Goal: Entertainment & Leisure: Browse casually

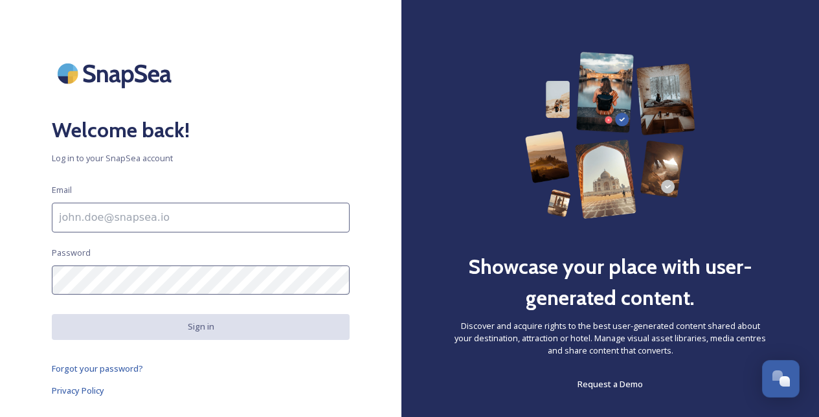
click at [104, 216] on input at bounding box center [201, 218] width 298 height 30
paste input "[PERSON_NAME][EMAIL_ADDRESS][DOMAIN_NAME]"
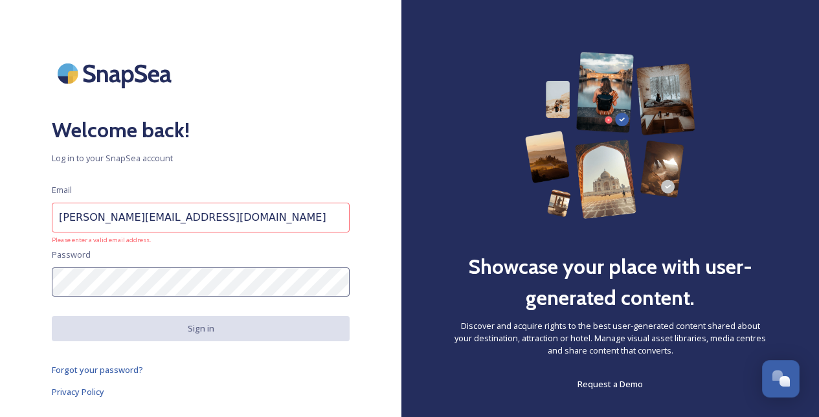
click at [92, 214] on input "susan@ruthlessandwellington.com" at bounding box center [201, 218] width 298 height 30
click at [60, 221] on input "susan@ruthlessandwellington.com" at bounding box center [201, 218] width 298 height 30
click at [203, 221] on input "susan@ruthlessandwellington.com" at bounding box center [201, 218] width 298 height 30
click at [244, 225] on input "susan@ruthlessandwellington.com" at bounding box center [201, 218] width 298 height 30
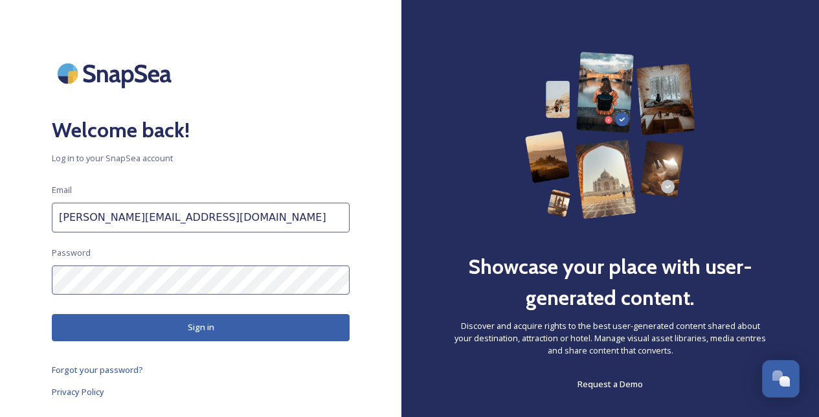
type input "susan@ruthlessandwellington.com"
click at [206, 328] on button "Sign in" at bounding box center [201, 327] width 298 height 27
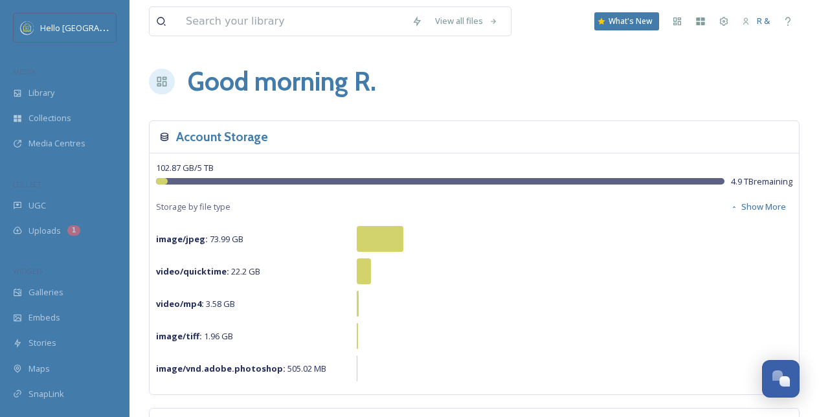
click at [687, 96] on div "Good morning R ." at bounding box center [474, 81] width 650 height 39
click at [71, 93] on div "Library" at bounding box center [64, 92] width 129 height 25
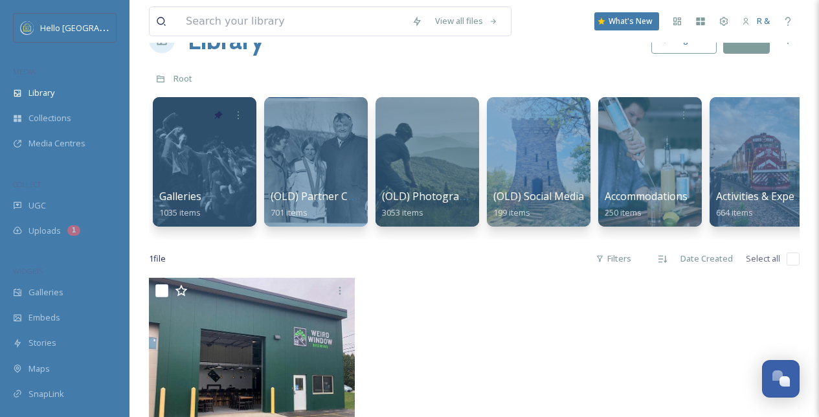
scroll to position [39, 0]
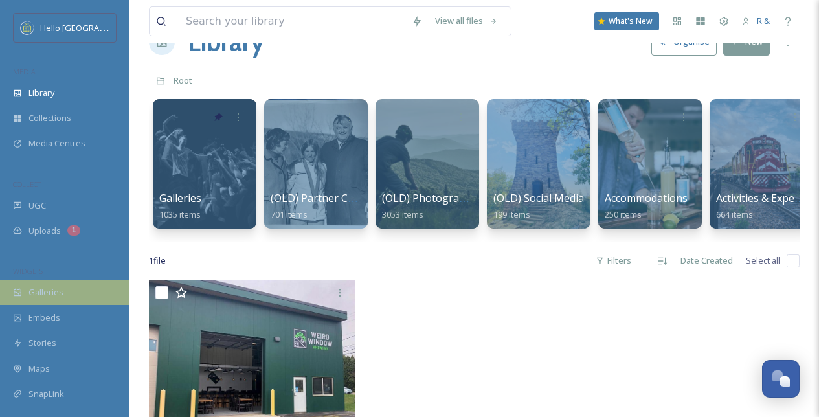
click at [39, 291] on span "Galleries" at bounding box center [45, 292] width 35 height 12
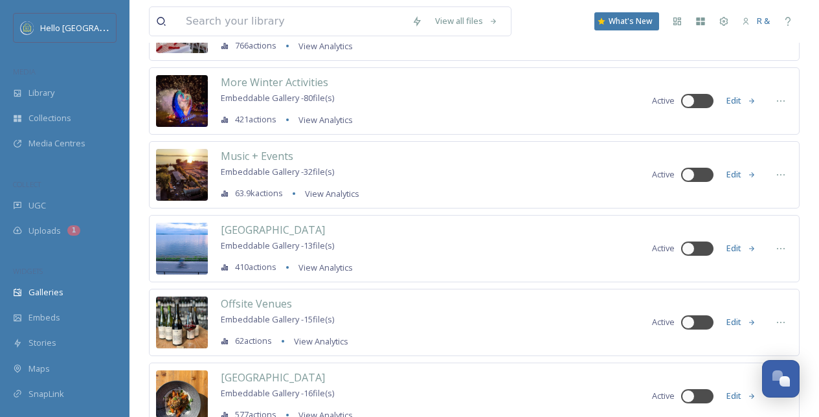
scroll to position [2037, 0]
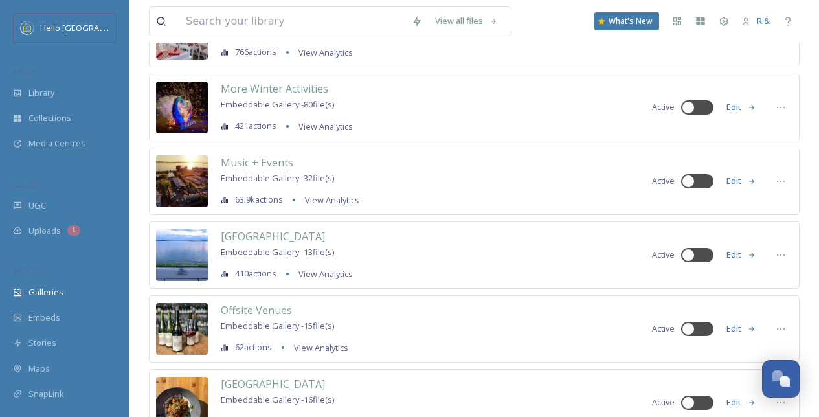
click at [186, 197] on img at bounding box center [182, 181] width 52 height 52
click at [249, 163] on span "Music + Events" at bounding box center [257, 162] width 72 height 14
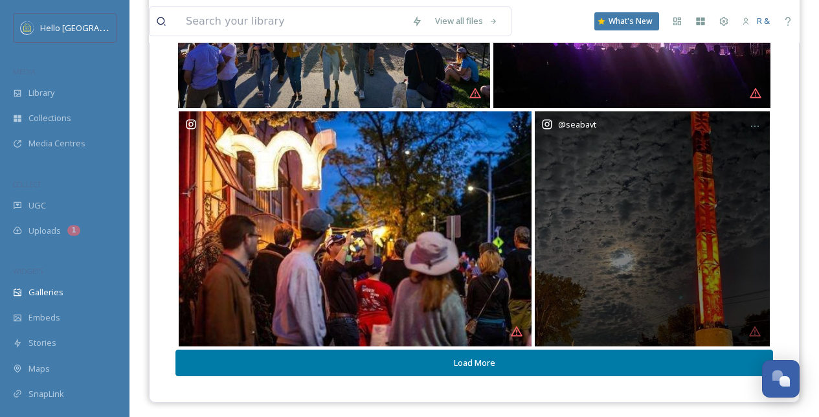
scroll to position [548, 0]
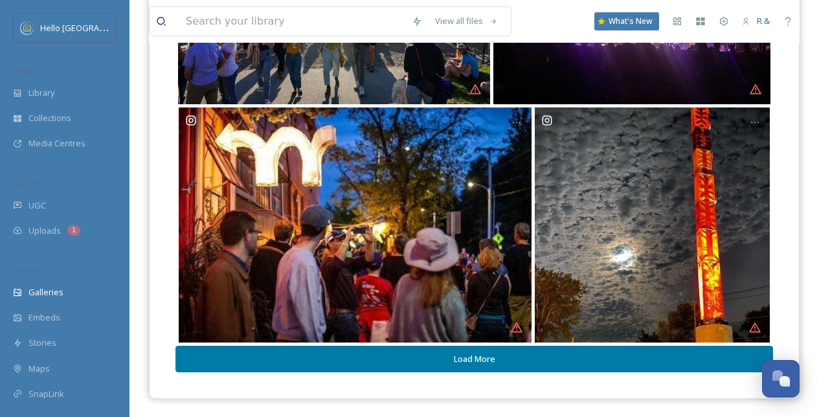
click at [500, 359] on button "Load More" at bounding box center [473, 359] width 597 height 27
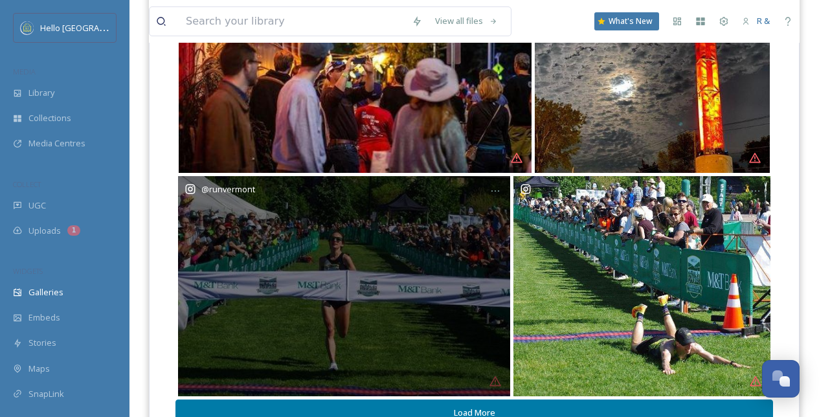
scroll to position [771, 0]
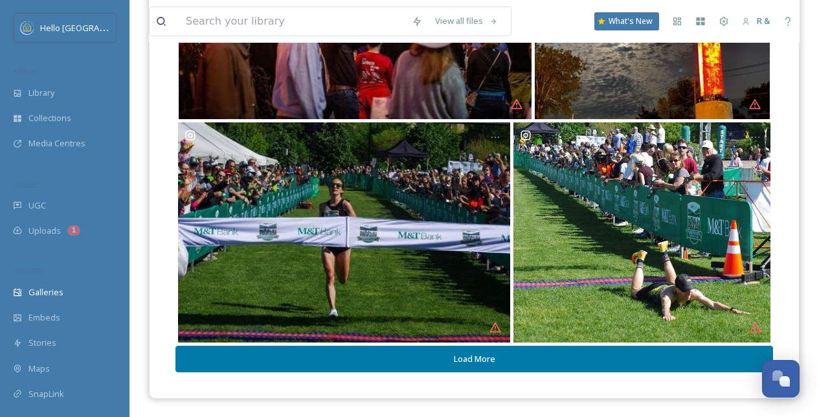
click at [500, 359] on button "Load More" at bounding box center [473, 359] width 597 height 27
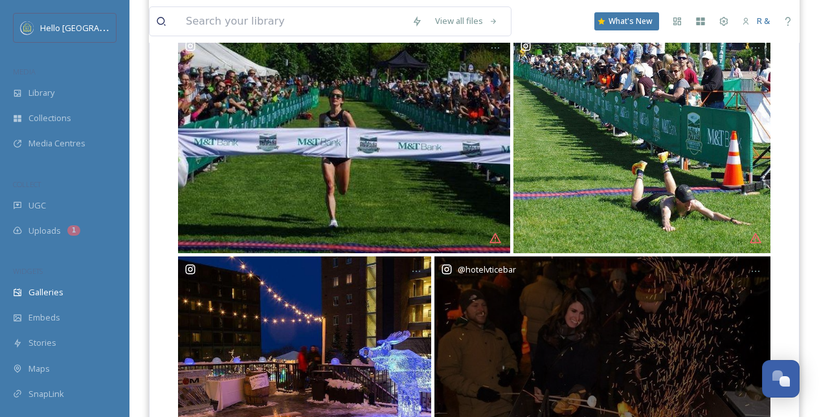
scroll to position [998, 0]
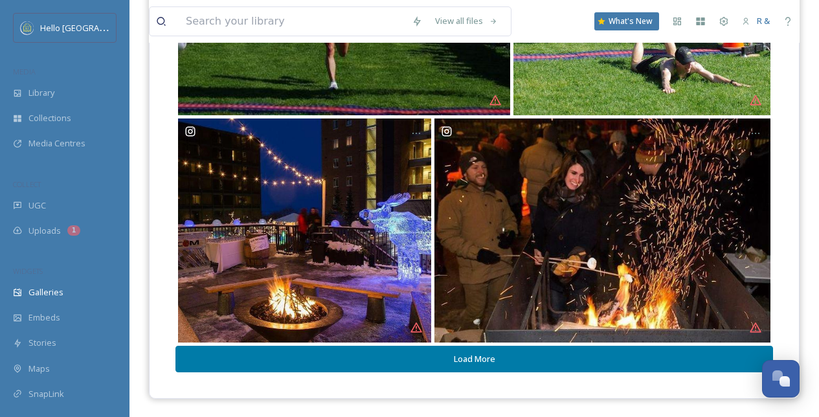
click at [499, 357] on button "Load More" at bounding box center [473, 359] width 597 height 27
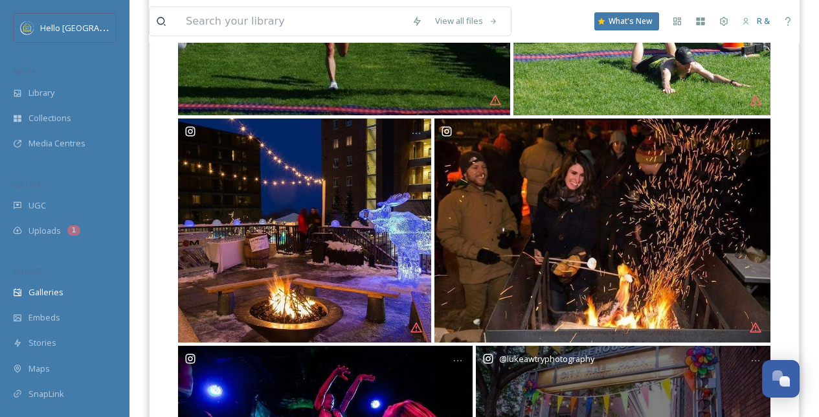
scroll to position [1198, 0]
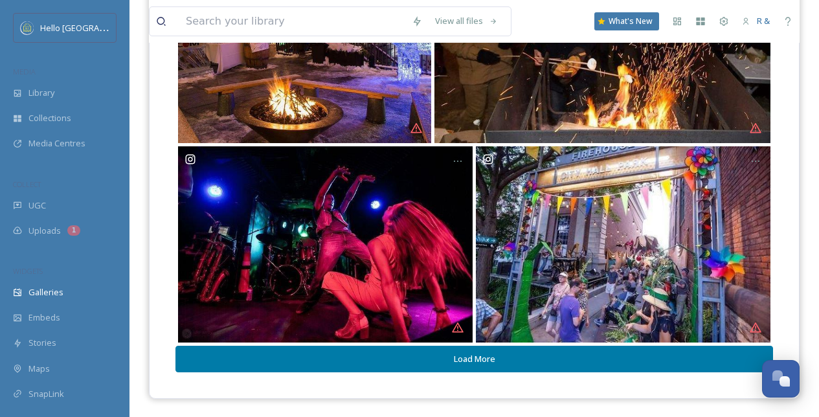
click at [494, 359] on button "Load More" at bounding box center [473, 359] width 597 height 27
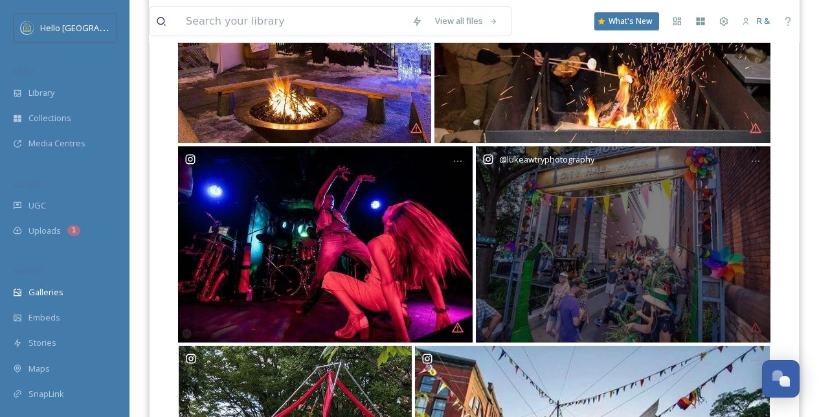
scroll to position [1434, 0]
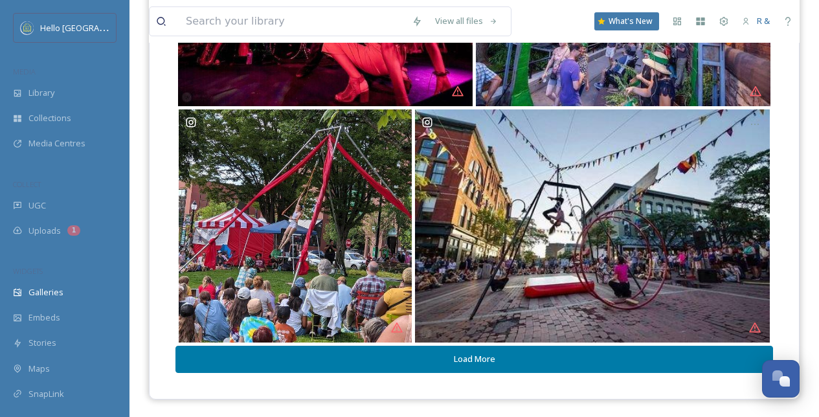
click at [481, 364] on button "Load More" at bounding box center [473, 359] width 597 height 27
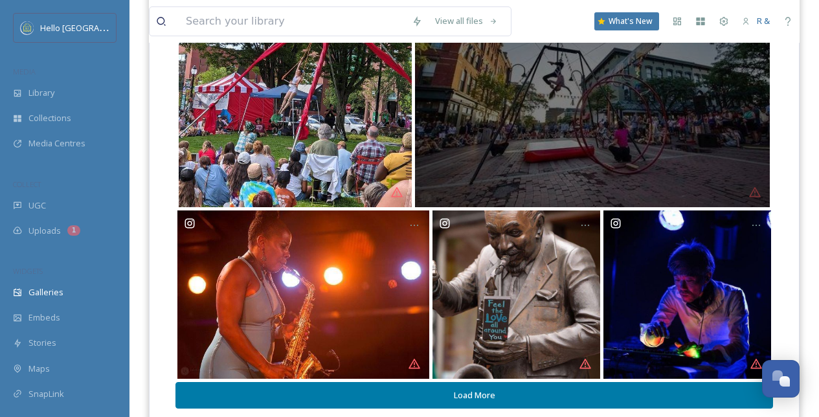
scroll to position [1605, 0]
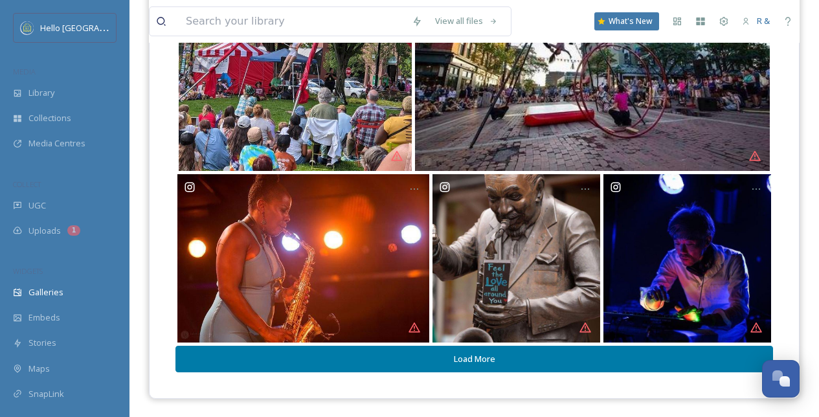
click at [460, 362] on button "Load More" at bounding box center [473, 359] width 597 height 27
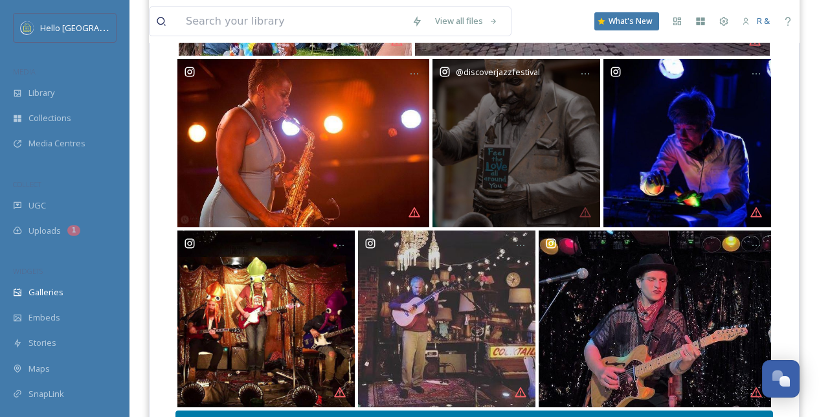
scroll to position [1785, 0]
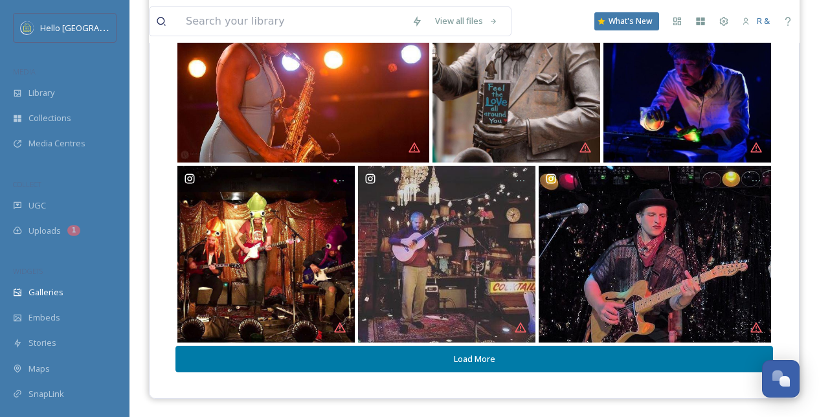
click at [560, 361] on button "Load More" at bounding box center [473, 359] width 597 height 27
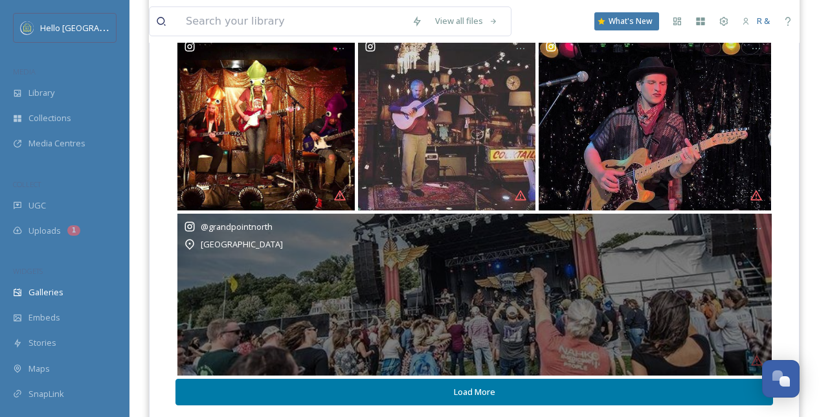
scroll to position [1950, 0]
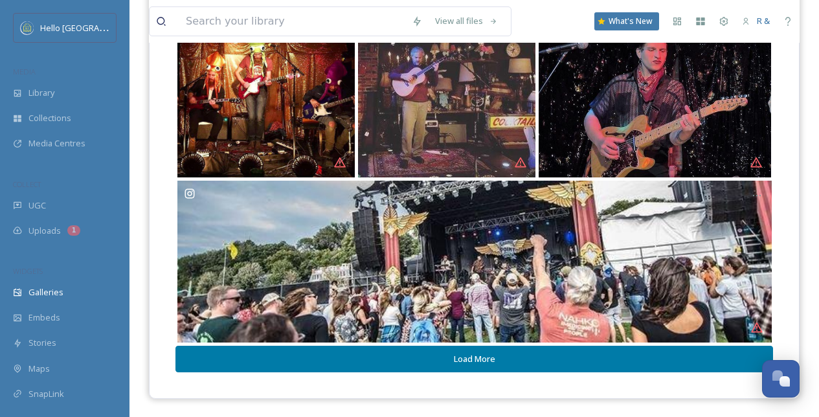
click at [521, 361] on button "Load More" at bounding box center [473, 359] width 597 height 27
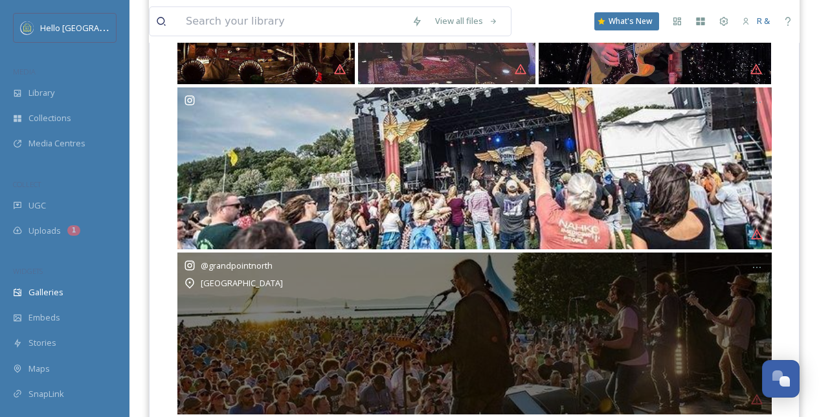
scroll to position [2115, 0]
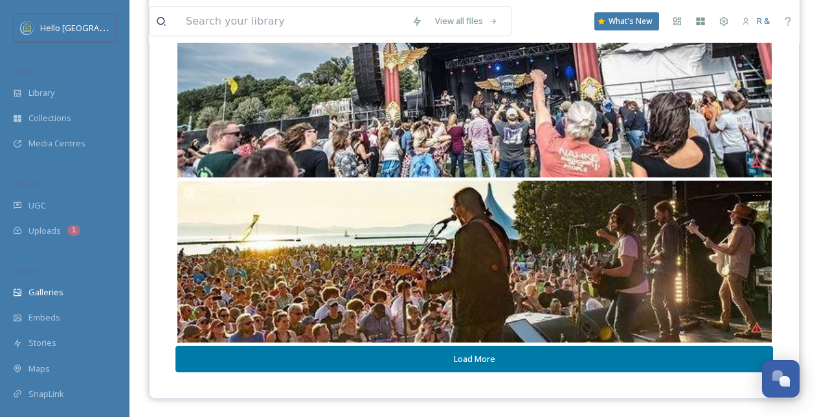
click at [514, 352] on button "Load More" at bounding box center [473, 359] width 597 height 27
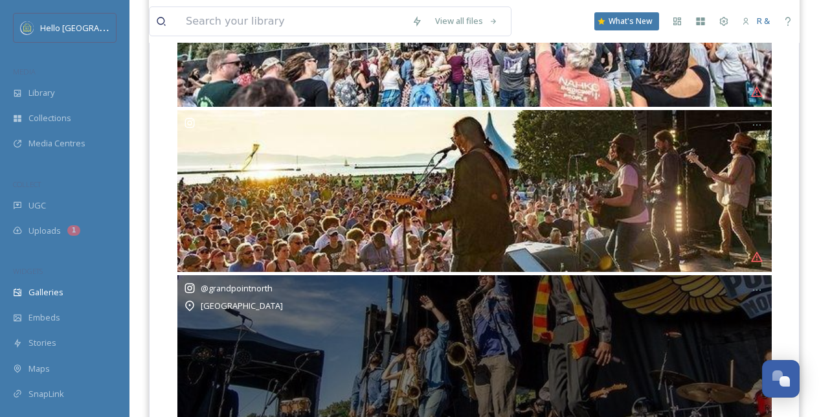
scroll to position [2280, 0]
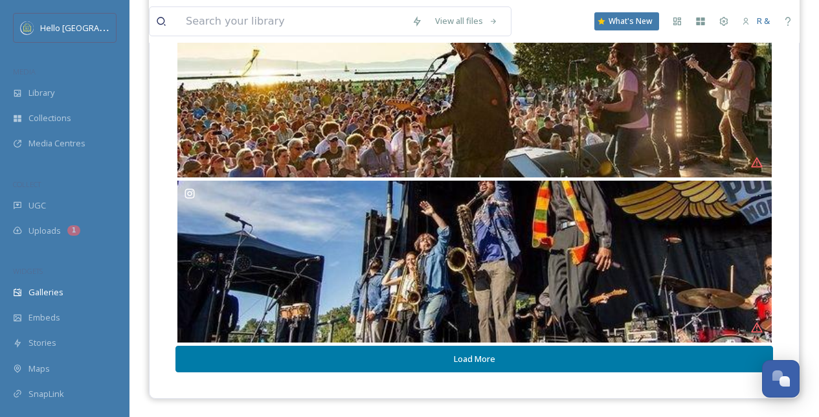
click at [511, 348] on button "Load More" at bounding box center [473, 359] width 597 height 27
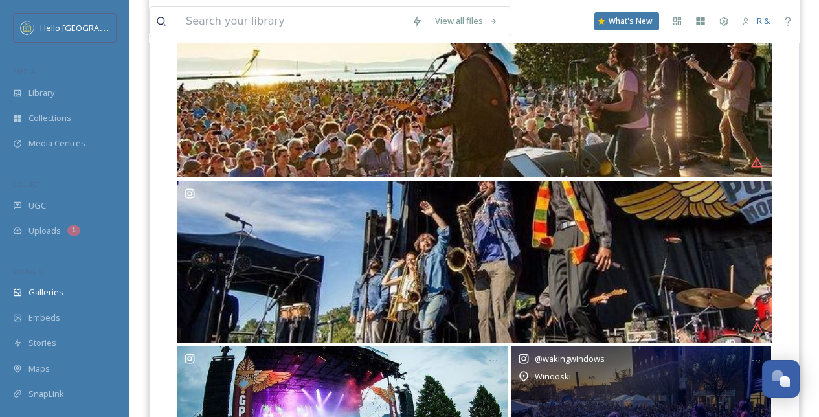
scroll to position [2457, 0]
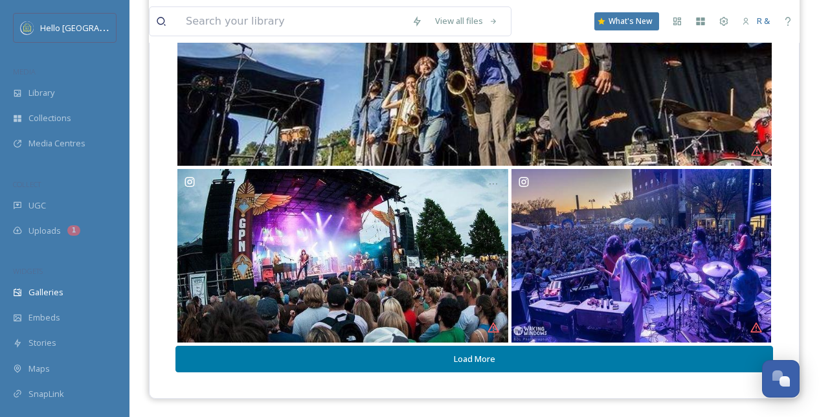
click at [514, 370] on button "Load More" at bounding box center [473, 359] width 597 height 27
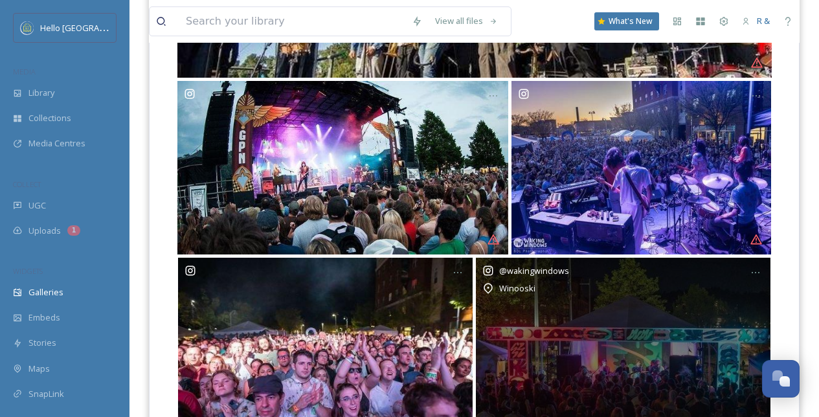
scroll to position [2656, 0]
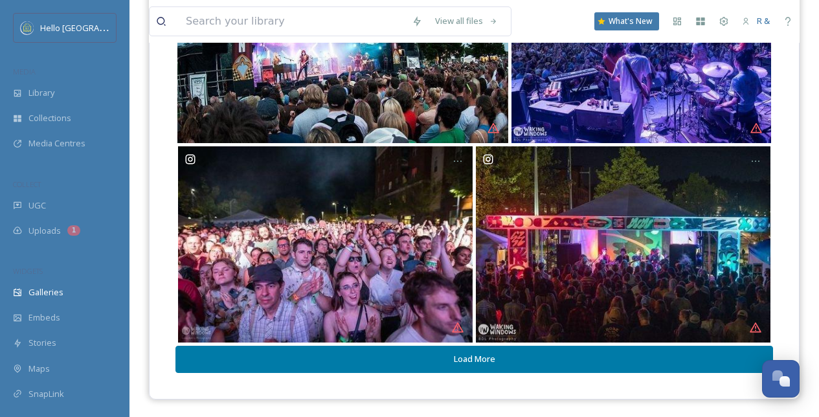
click at [520, 364] on button "Load More" at bounding box center [473, 359] width 597 height 27
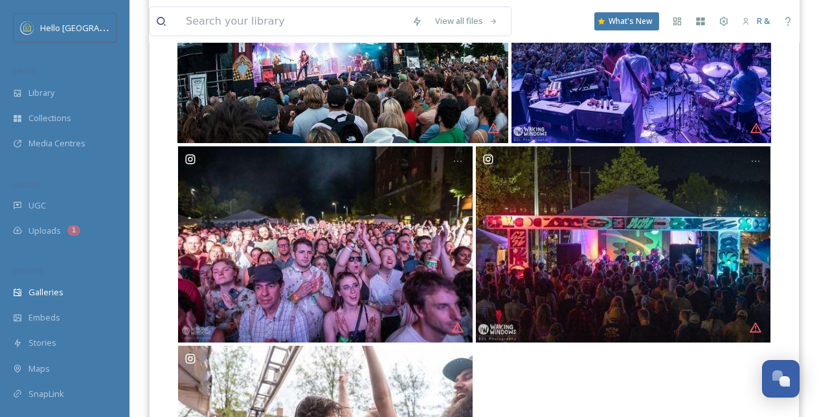
scroll to position [2856, 0]
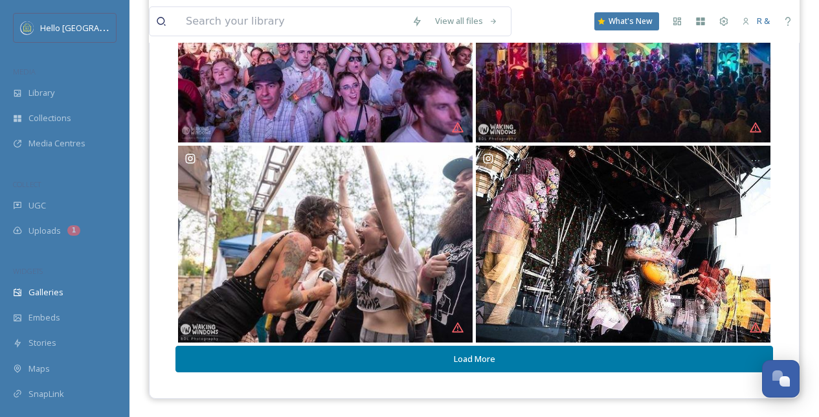
click at [518, 363] on button "Load More" at bounding box center [473, 359] width 597 height 27
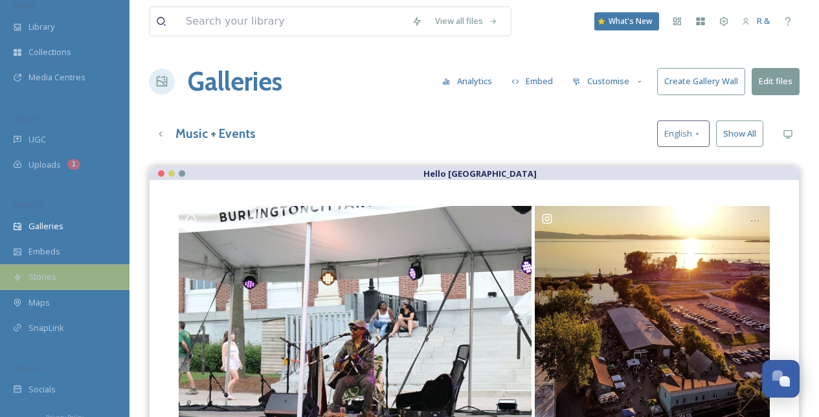
scroll to position [67, 0]
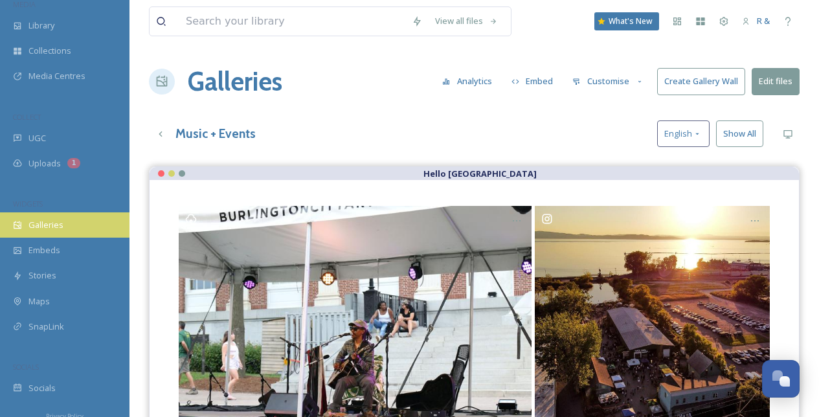
click at [47, 221] on span "Galleries" at bounding box center [45, 225] width 35 height 12
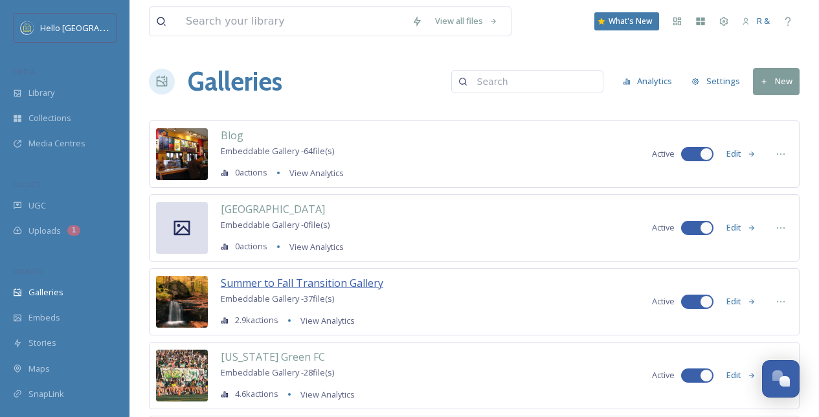
click at [260, 281] on span "Summer to Fall Transition Gallery" at bounding box center [302, 283] width 162 height 14
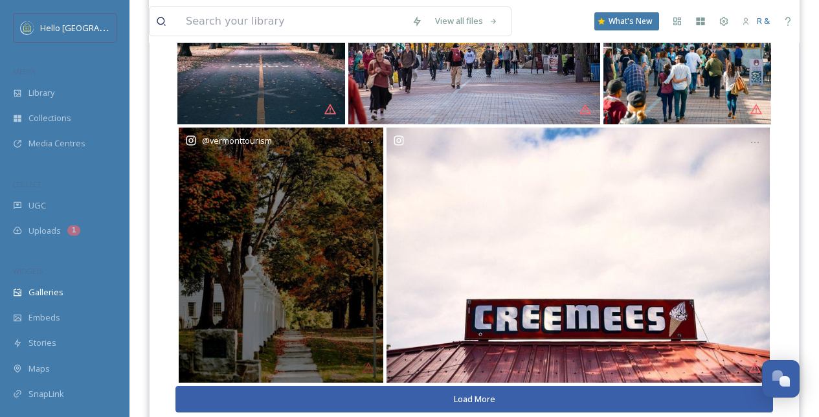
scroll to position [290, 0]
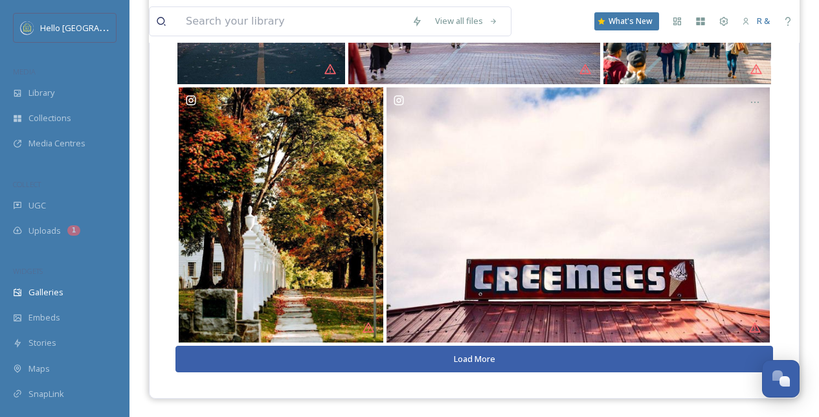
click at [495, 356] on button "Load More" at bounding box center [473, 359] width 597 height 27
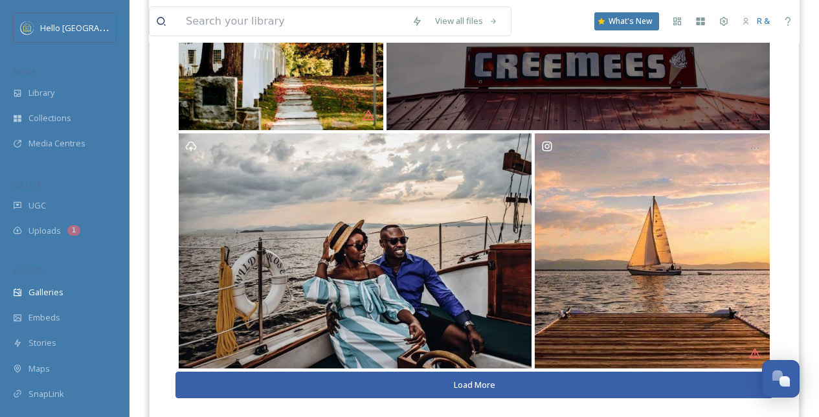
scroll to position [528, 0]
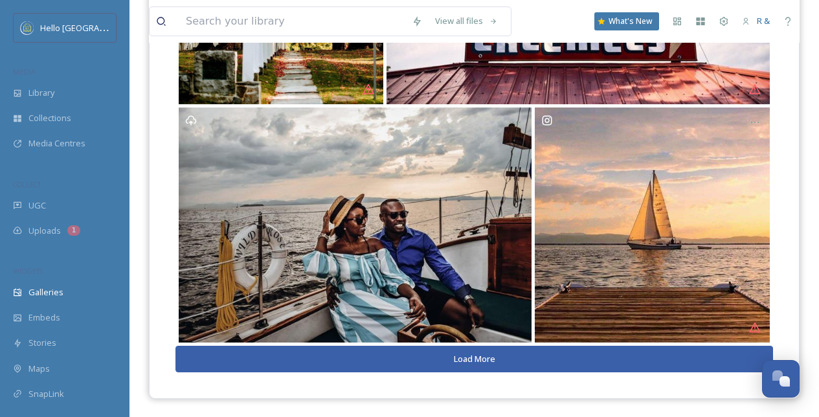
click at [484, 359] on button "Load More" at bounding box center [473, 359] width 597 height 27
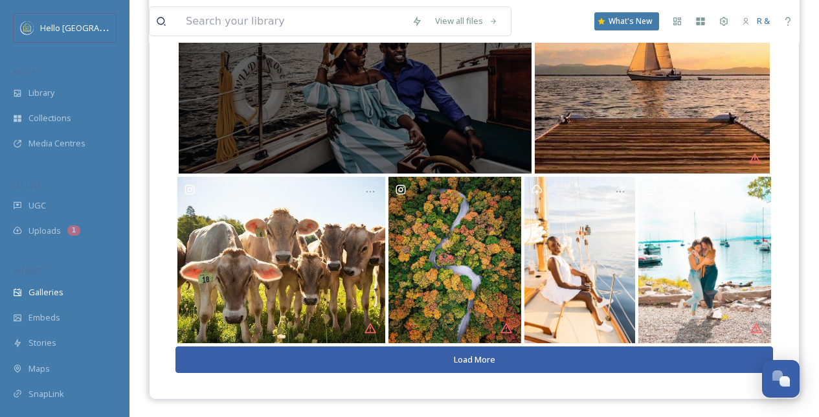
scroll to position [698, 0]
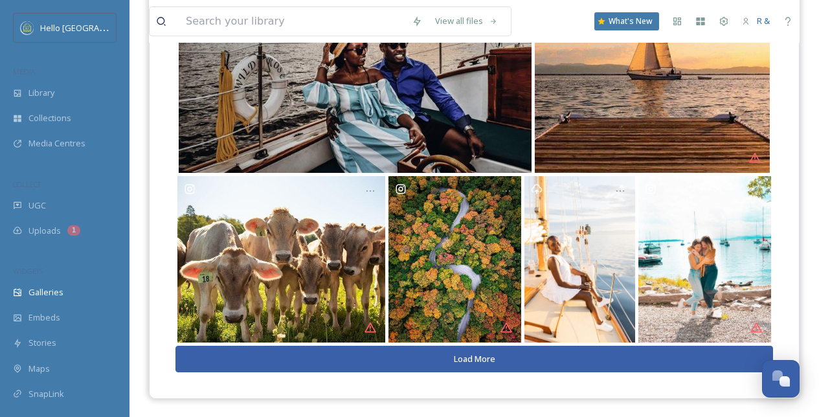
click at [489, 355] on button "Load More" at bounding box center [473, 359] width 597 height 27
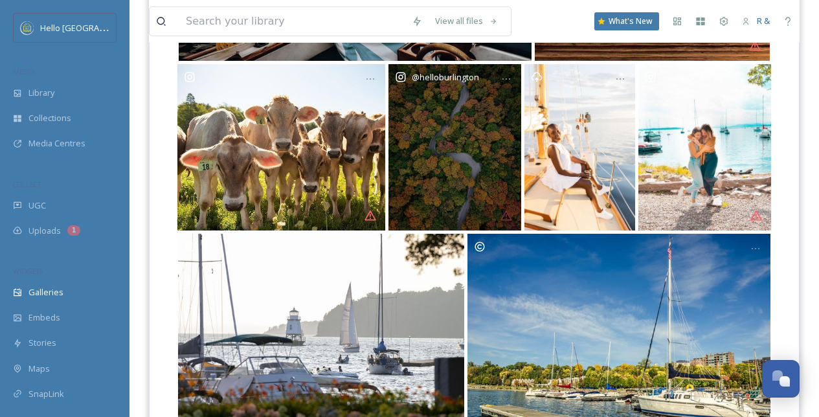
scroll to position [901, 0]
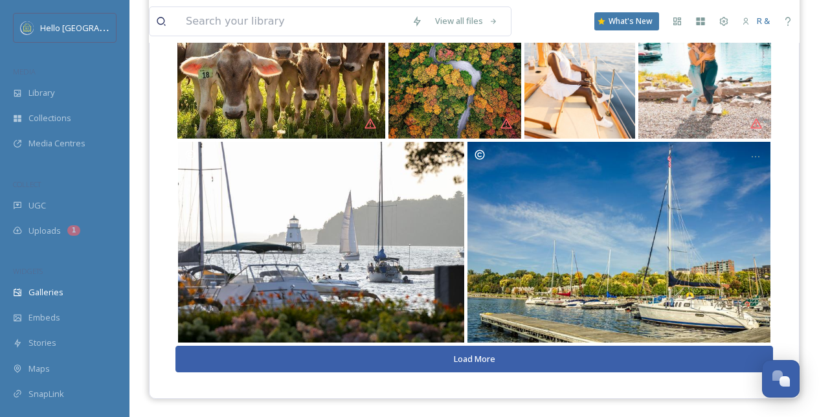
click at [476, 354] on button "Load More" at bounding box center [473, 359] width 597 height 27
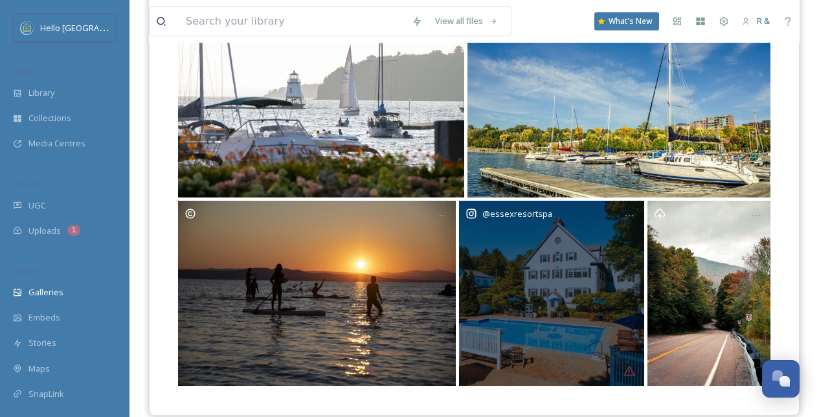
scroll to position [1064, 0]
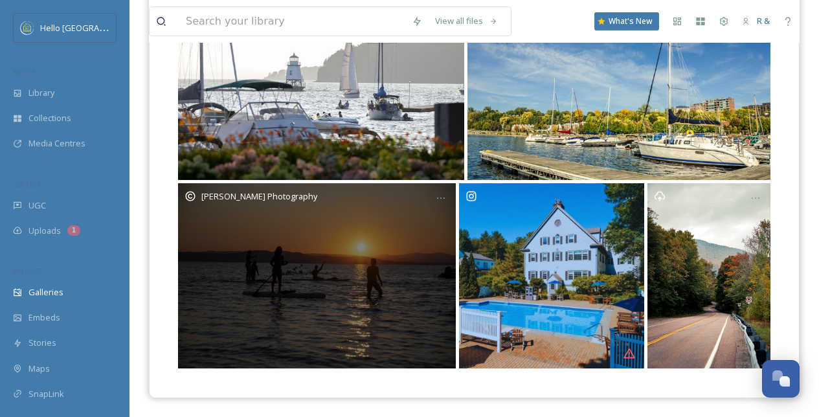
click at [376, 266] on div "Caleb Kenna Photography" at bounding box center [317, 275] width 278 height 185
click at [355, 289] on div "Caleb Kenna Photography" at bounding box center [317, 275] width 278 height 185
click at [360, 265] on div "Caleb Kenna Photography" at bounding box center [317, 275] width 278 height 185
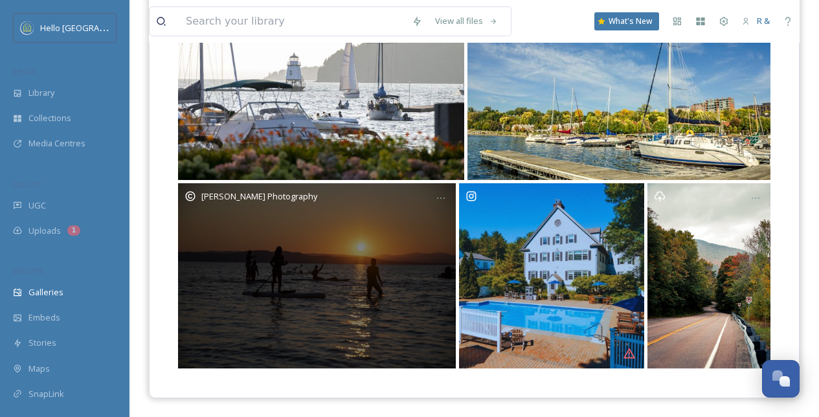
click at [360, 265] on div "Caleb Kenna Photography" at bounding box center [317, 275] width 278 height 185
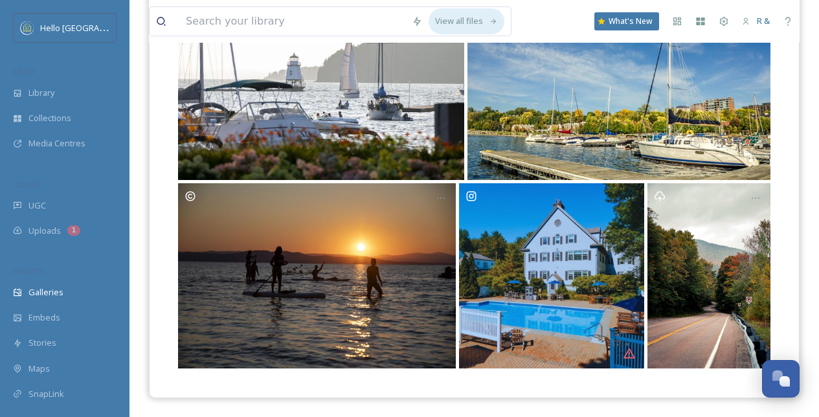
drag, startPoint x: 356, startPoint y: 251, endPoint x: 463, endPoint y: 28, distance: 247.8
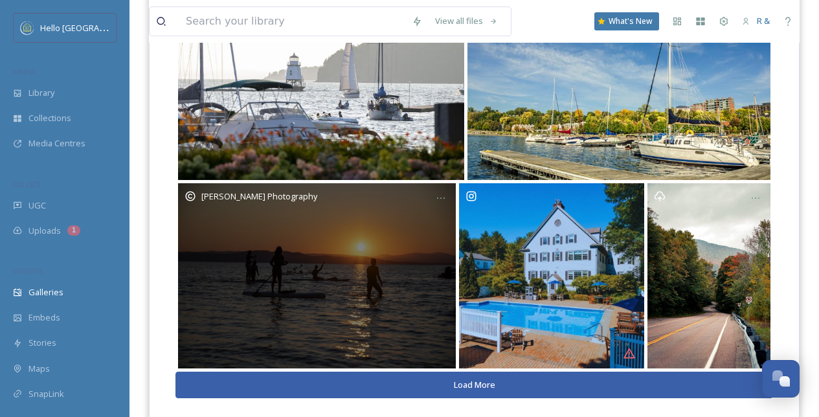
scroll to position [1090, 0]
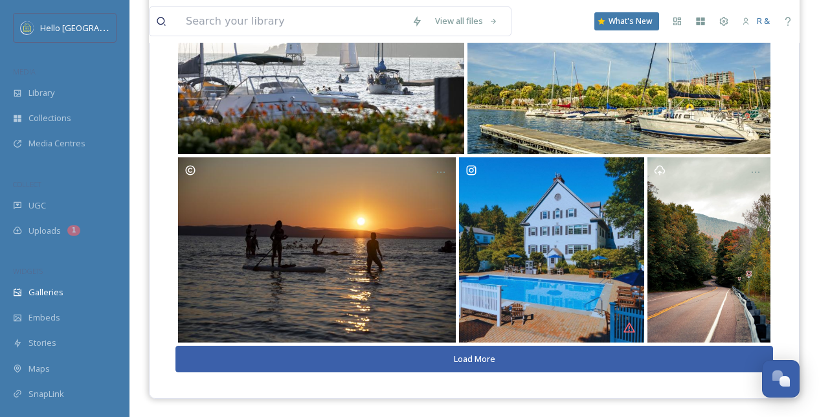
click at [503, 364] on button "Load More" at bounding box center [473, 359] width 597 height 27
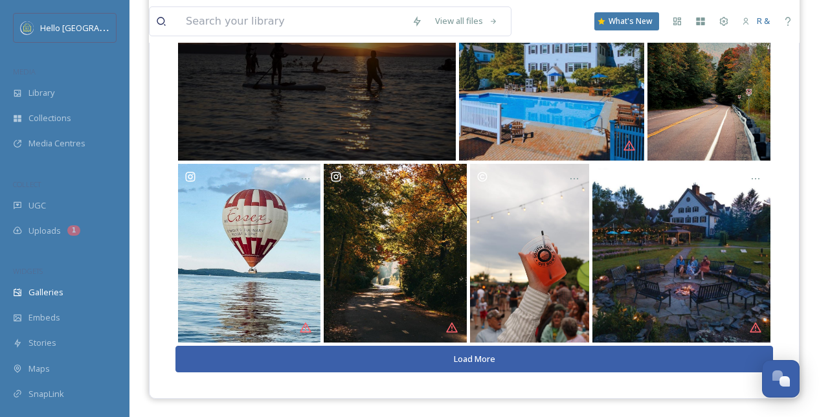
scroll to position [1271, 0]
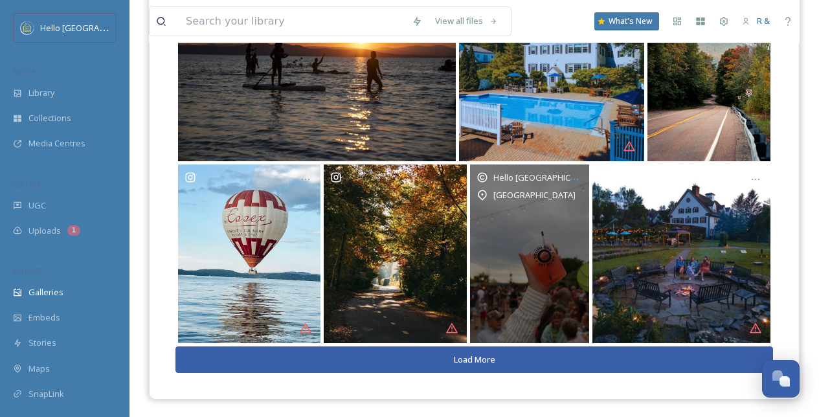
click at [551, 296] on div "Hello Burlington Pine Street" at bounding box center [529, 253] width 119 height 179
click at [497, 241] on div "Hello Burlington Pine Street" at bounding box center [529, 253] width 119 height 179
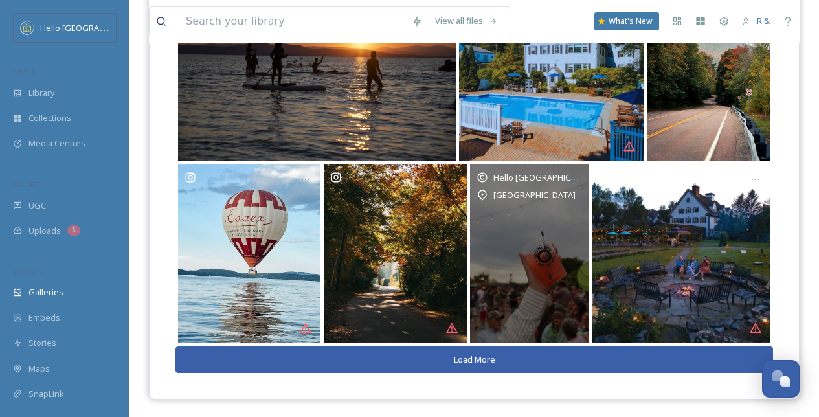
click at [494, 241] on div "Hello Burlington Pine Street" at bounding box center [529, 253] width 119 height 179
click at [569, 182] on icon at bounding box center [574, 179] width 10 height 10
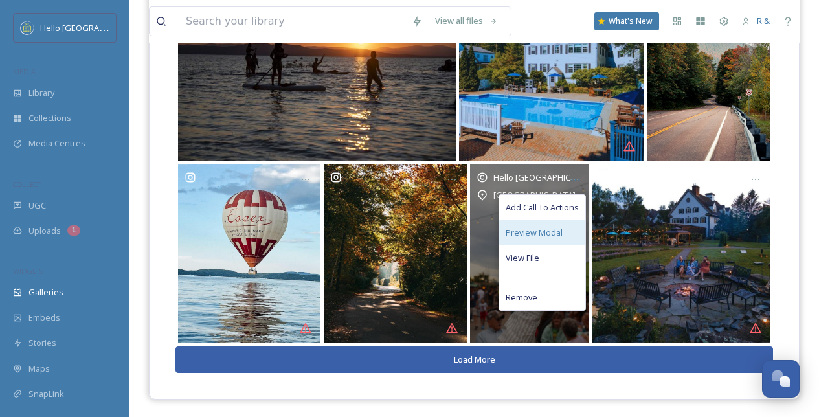
click at [546, 232] on span "Preview Modal" at bounding box center [533, 232] width 57 height 12
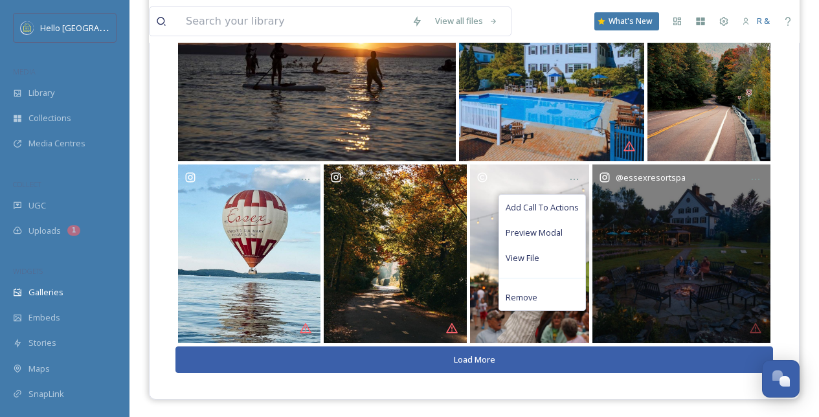
click at [723, 243] on div "@ essexresortspa" at bounding box center [681, 253] width 179 height 179
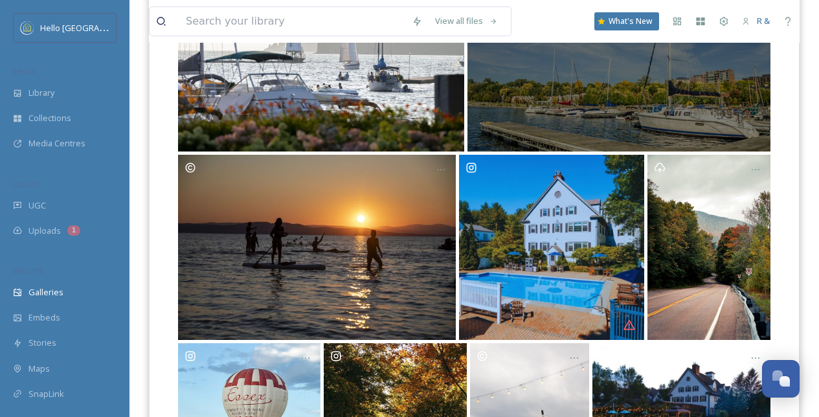
scroll to position [1099, 0]
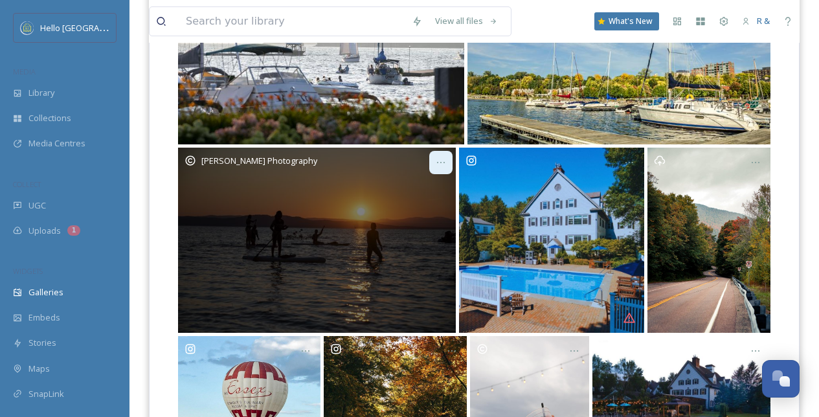
click at [445, 164] on icon at bounding box center [441, 162] width 10 height 10
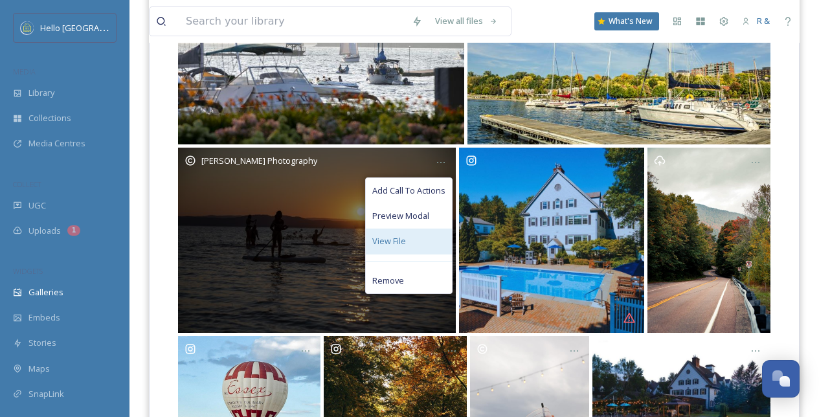
click at [395, 241] on span "View File" at bounding box center [389, 241] width 34 height 12
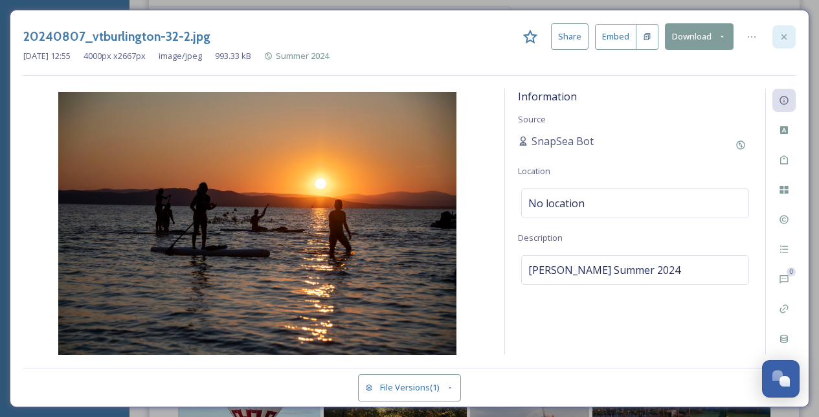
click at [780, 38] on icon at bounding box center [783, 37] width 10 height 10
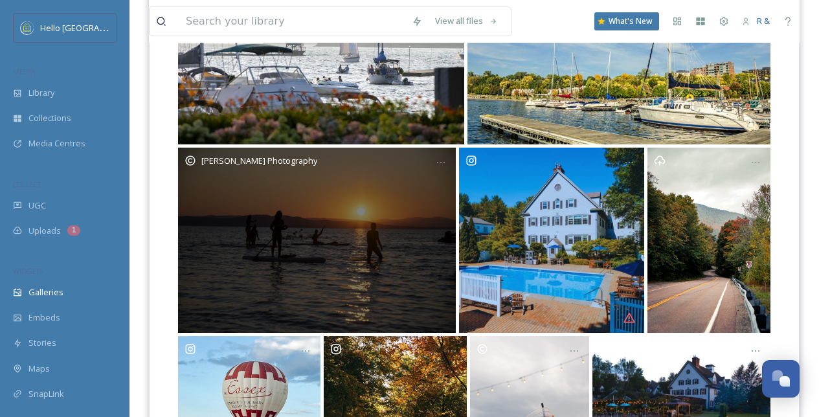
scroll to position [1272, 0]
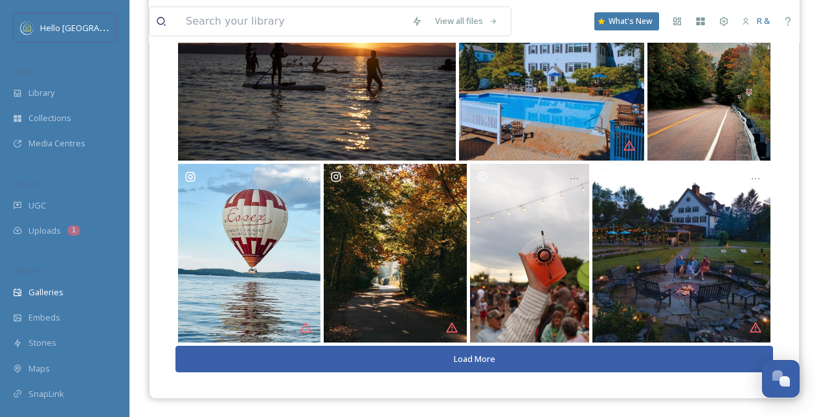
click at [525, 353] on button "Load More" at bounding box center [473, 359] width 597 height 27
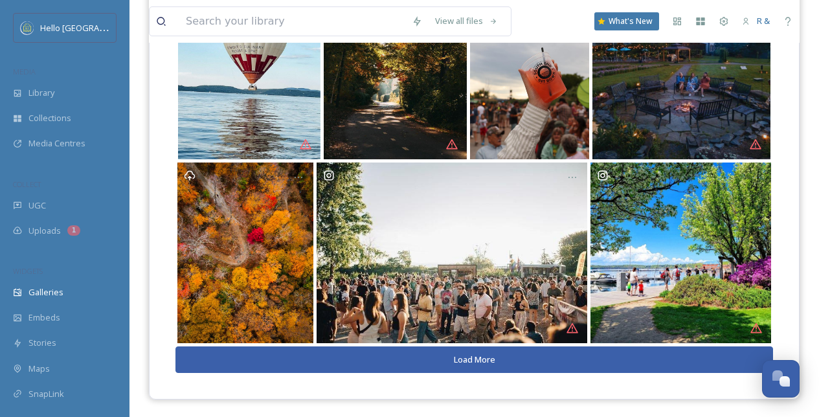
scroll to position [1455, 0]
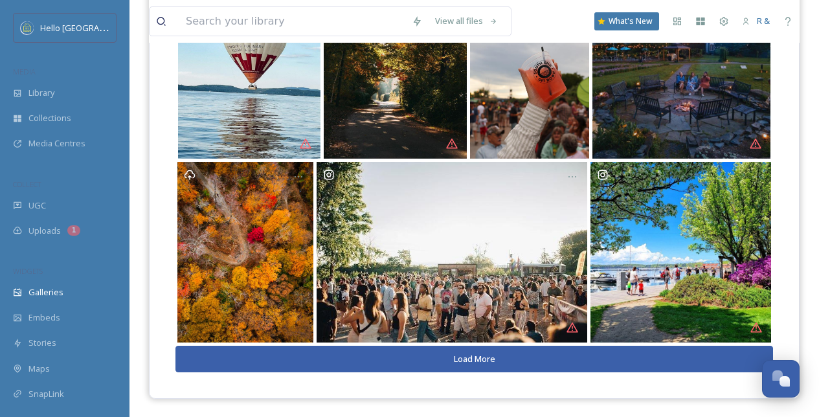
click at [517, 357] on button "Load More" at bounding box center [473, 359] width 597 height 27
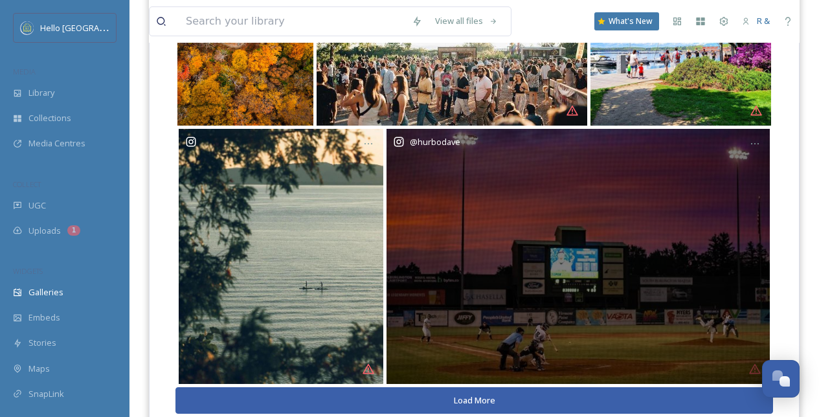
scroll to position [1714, 0]
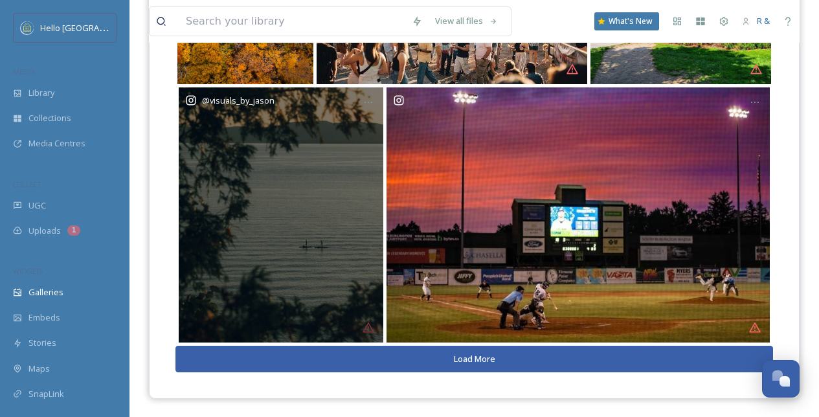
click at [298, 234] on div "@ visuals_by_jason" at bounding box center [281, 214] width 204 height 255
click at [370, 106] on div at bounding box center [368, 102] width 23 height 23
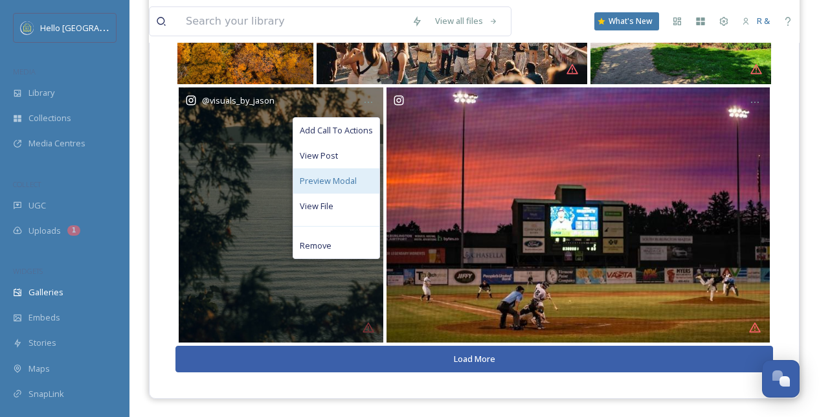
click at [329, 175] on span "Preview Modal" at bounding box center [328, 181] width 57 height 12
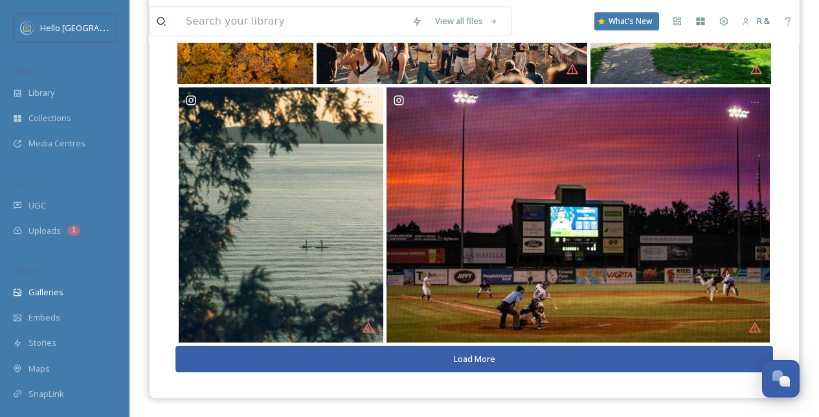
click at [469, 358] on button "Load More" at bounding box center [473, 359] width 597 height 27
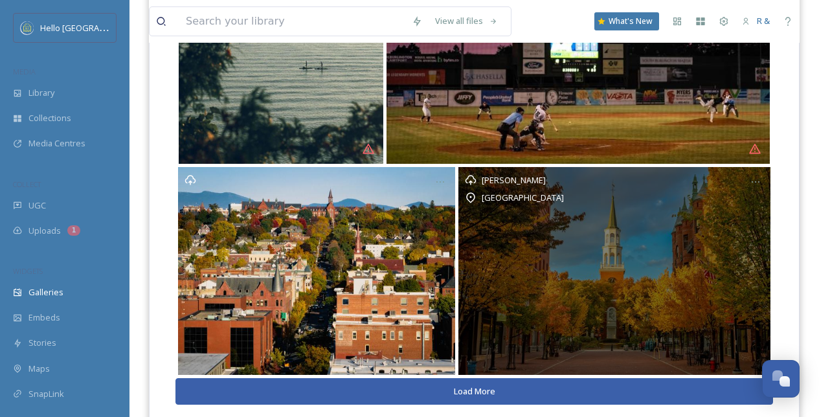
scroll to position [1925, 0]
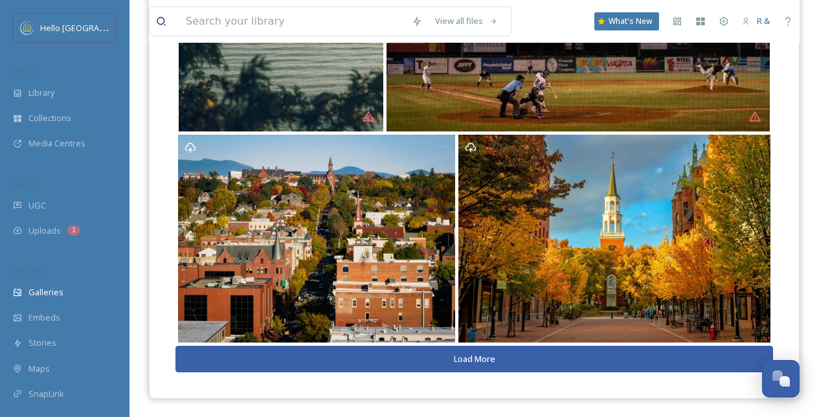
click at [469, 349] on button "Load More" at bounding box center [473, 359] width 597 height 27
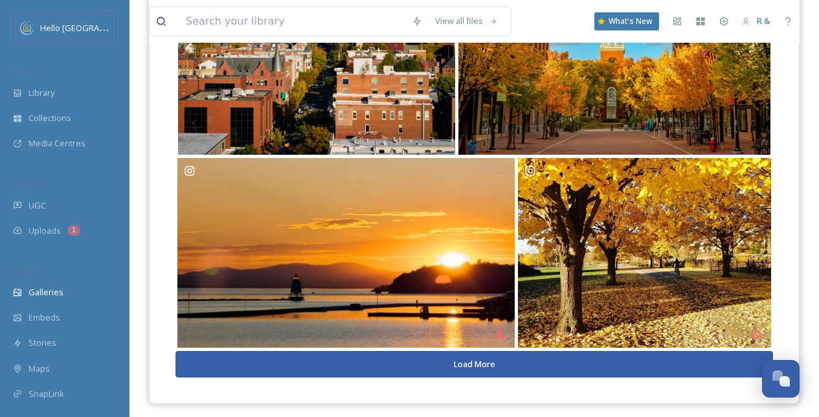
scroll to position [2117, 0]
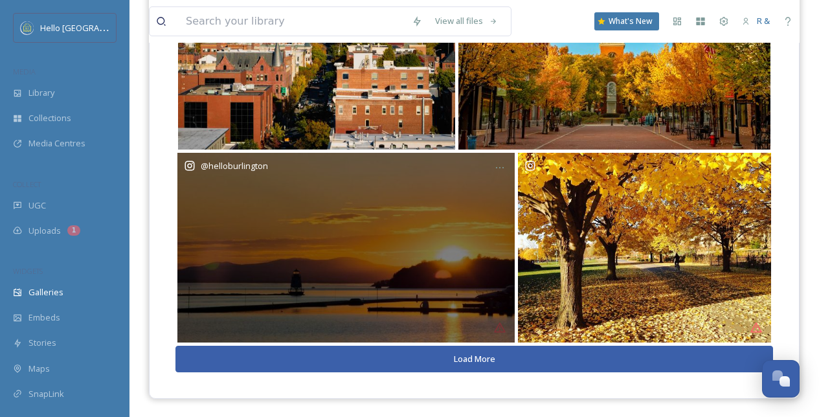
click at [403, 258] on div "@ helloburlington" at bounding box center [345, 248] width 337 height 190
click at [498, 168] on icon at bounding box center [499, 167] width 10 height 10
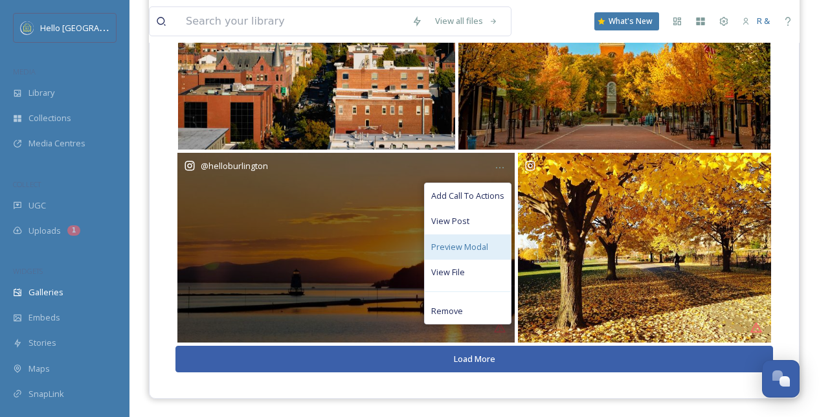
click at [468, 243] on span "Preview Modal" at bounding box center [459, 247] width 57 height 12
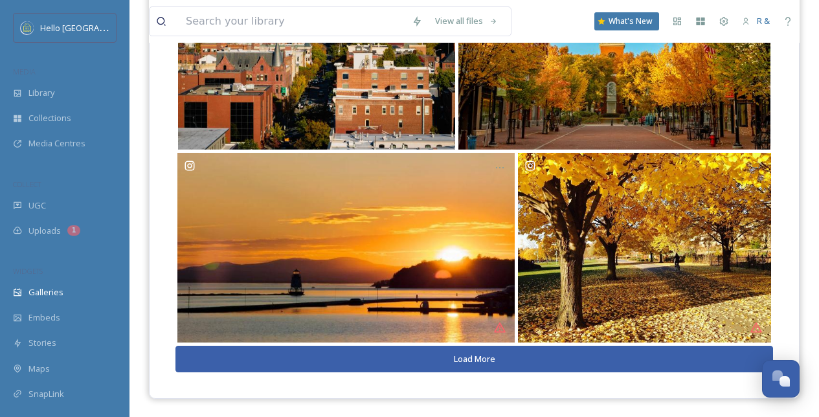
click at [535, 363] on button "Load More" at bounding box center [473, 359] width 597 height 27
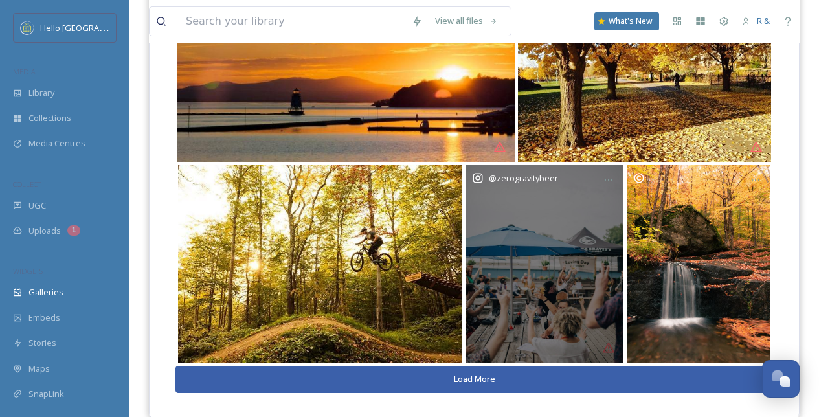
scroll to position [2318, 0]
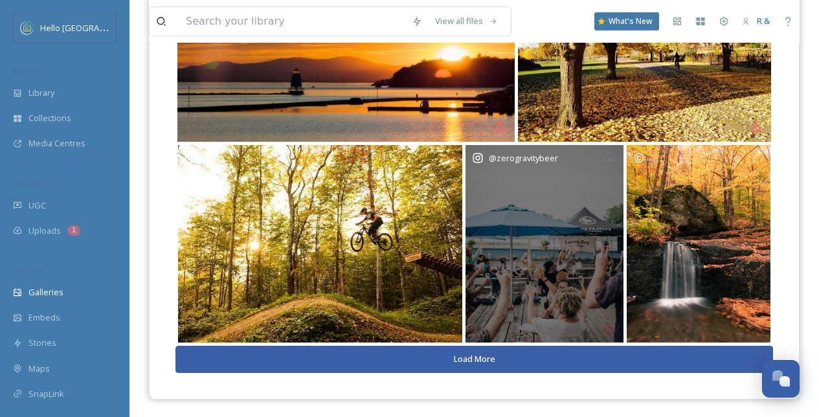
click at [564, 223] on div "@ zerogravitybeer" at bounding box center [544, 244] width 158 height 198
click at [604, 155] on icon at bounding box center [608, 160] width 10 height 10
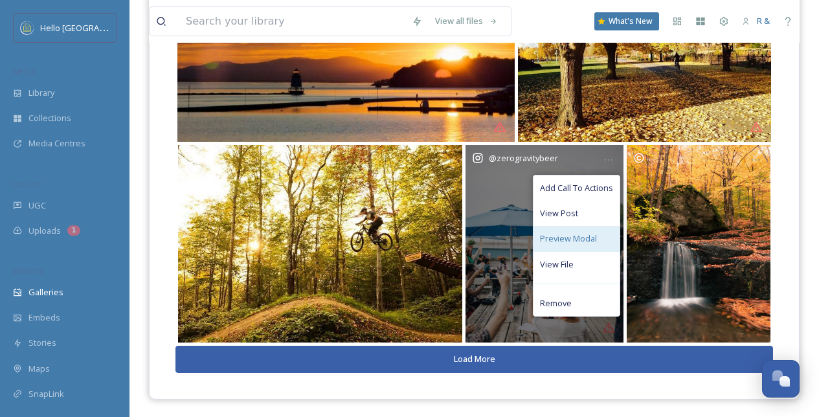
click at [560, 237] on span "Preview Modal" at bounding box center [568, 238] width 57 height 12
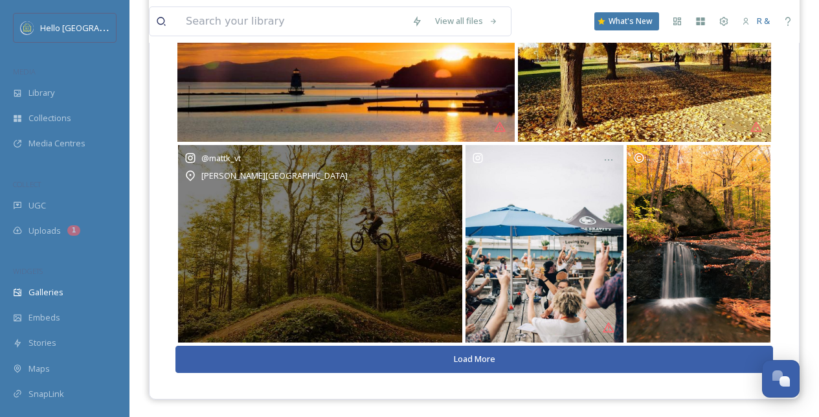
click at [327, 225] on div "@ mattk_vt Bolton Valley Resort" at bounding box center [319, 244] width 283 height 198
click at [446, 158] on icon at bounding box center [447, 160] width 10 height 10
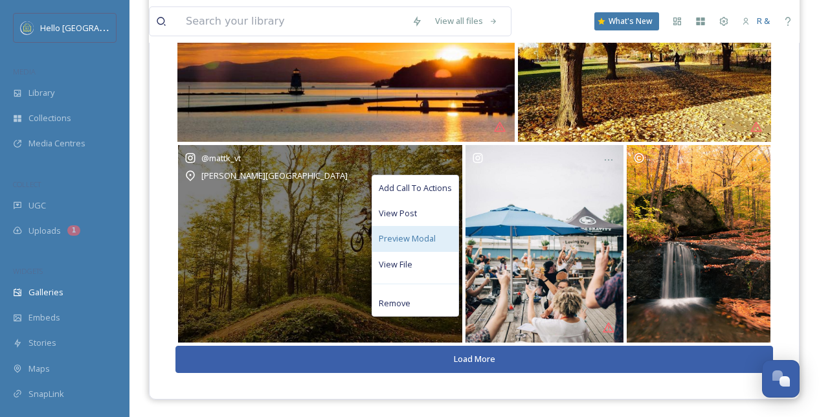
click at [398, 238] on span "Preview Modal" at bounding box center [407, 238] width 57 height 12
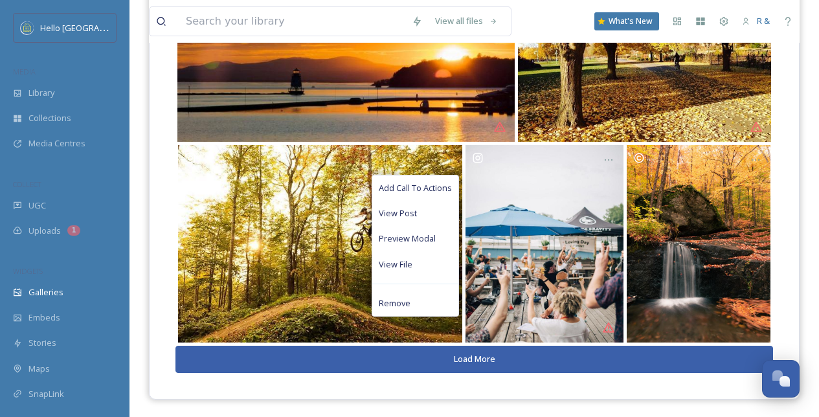
click at [562, 359] on button "Load More" at bounding box center [473, 359] width 597 height 27
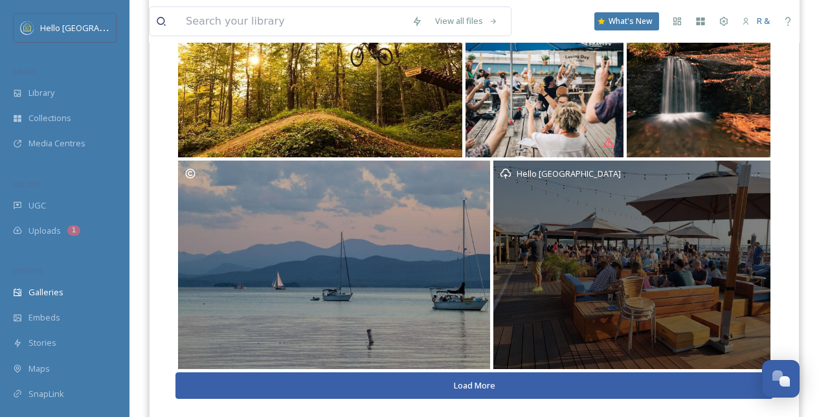
scroll to position [2530, 0]
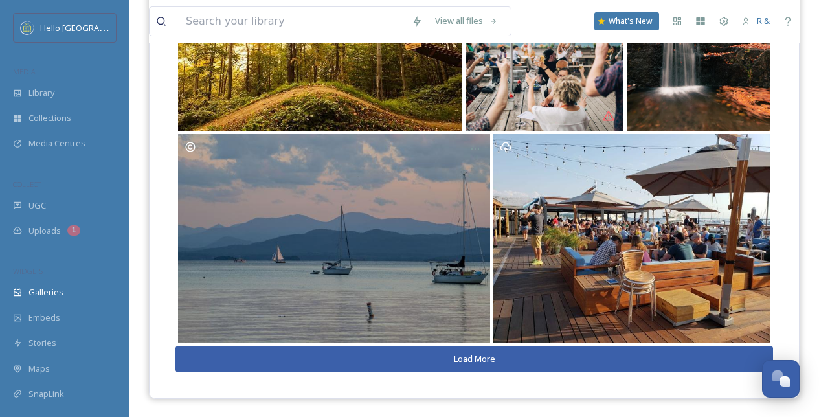
click at [515, 363] on button "Load More" at bounding box center [473, 359] width 597 height 27
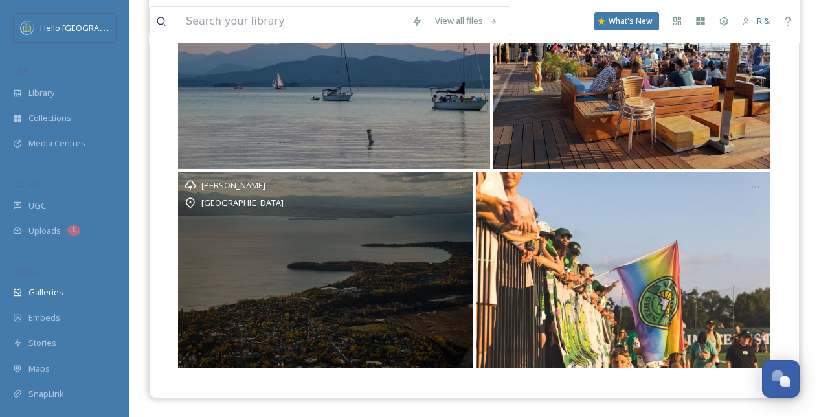
scroll to position [2703, 0]
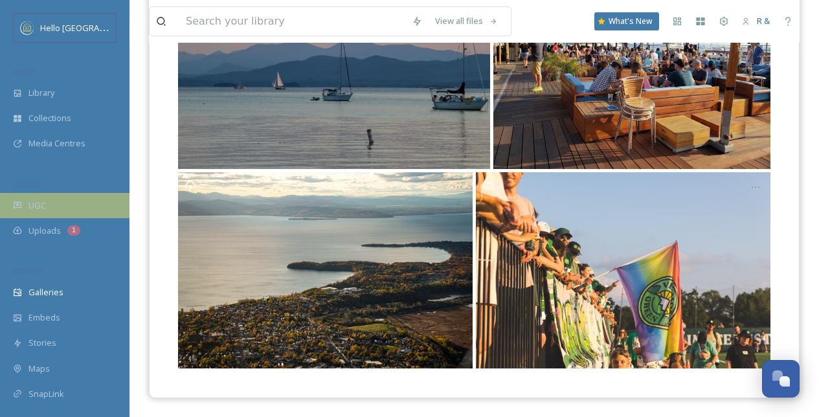
click at [47, 208] on div "UGC" at bounding box center [64, 205] width 129 height 25
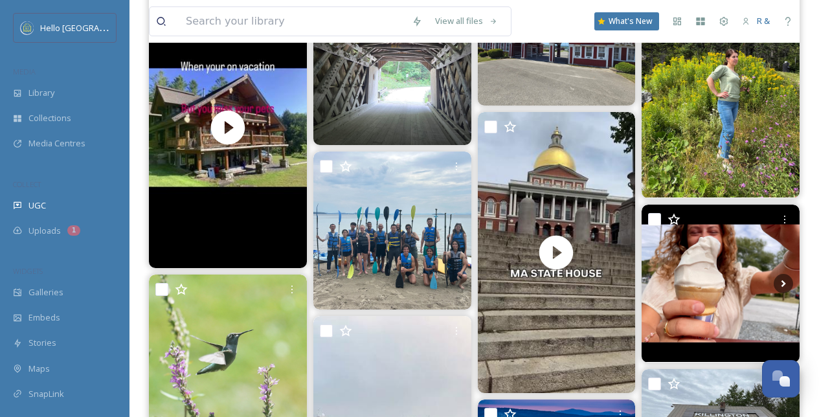
scroll to position [215, 0]
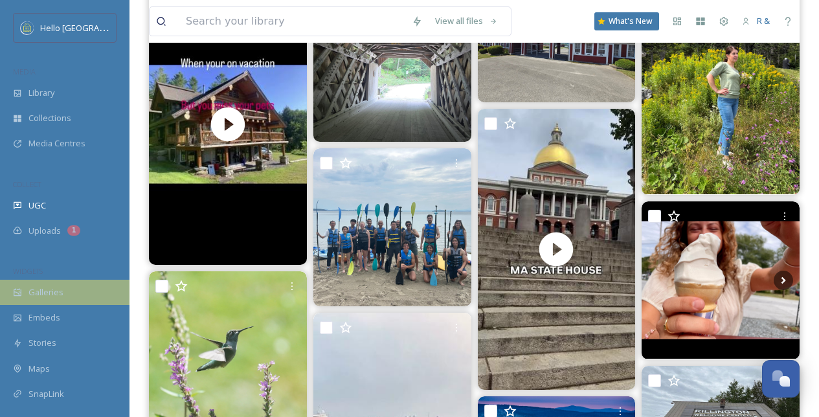
click at [65, 283] on div "Galleries" at bounding box center [64, 292] width 129 height 25
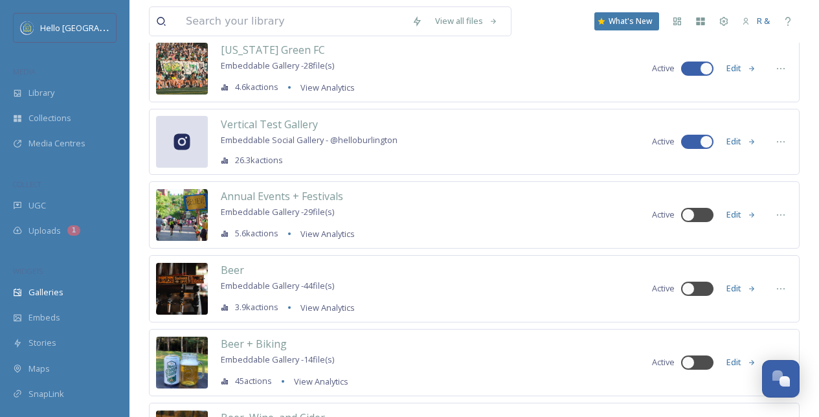
scroll to position [306, 0]
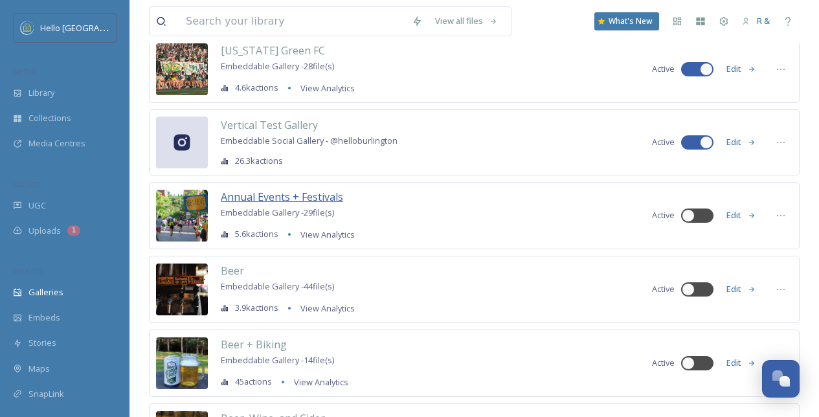
click at [281, 197] on span "Annual Events + Festivals" at bounding box center [282, 197] width 122 height 14
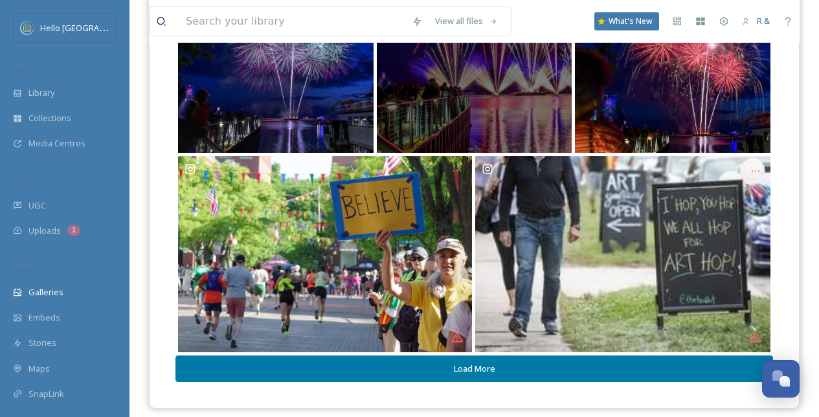
scroll to position [448, 0]
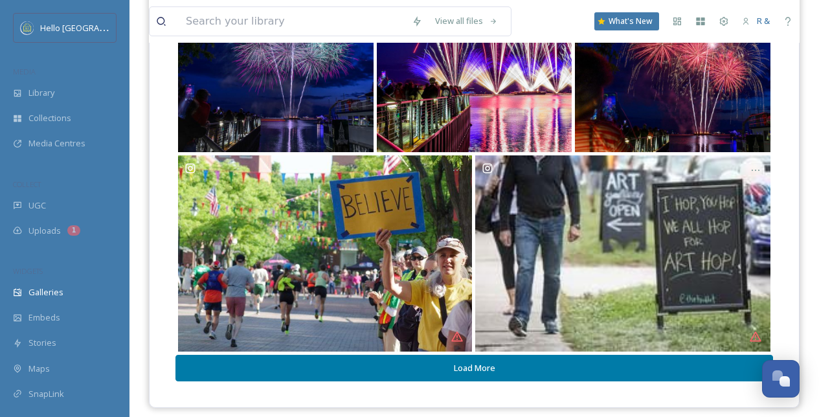
click at [483, 369] on button "Load More" at bounding box center [473, 368] width 597 height 27
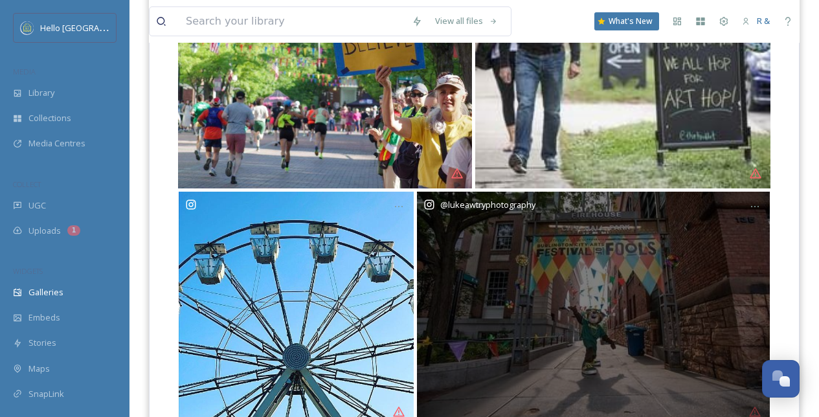
scroll to position [696, 0]
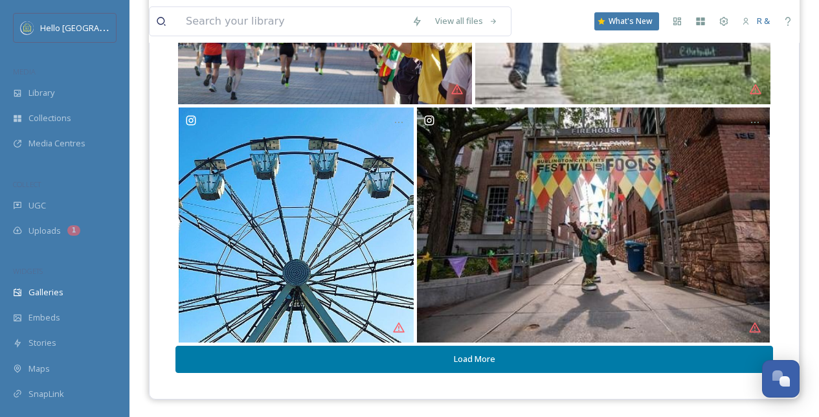
click at [456, 356] on button "Load More" at bounding box center [473, 359] width 597 height 27
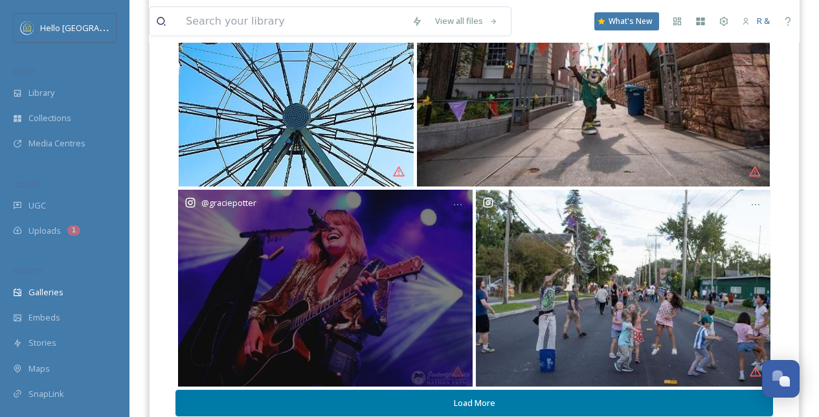
scroll to position [896, 0]
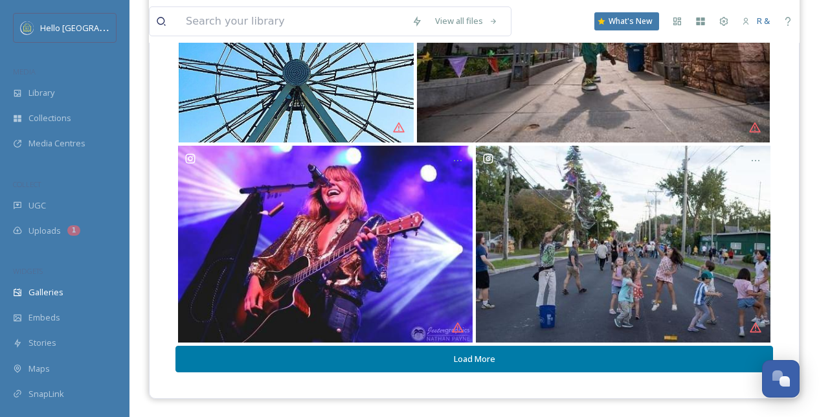
click at [513, 360] on button "Load More" at bounding box center [473, 359] width 597 height 27
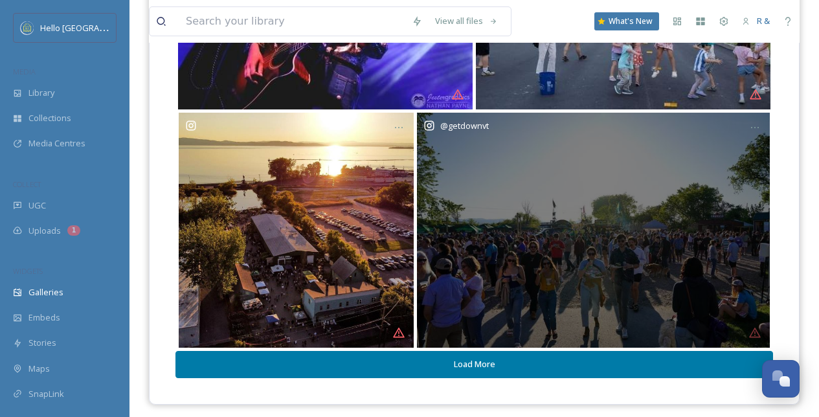
scroll to position [1134, 0]
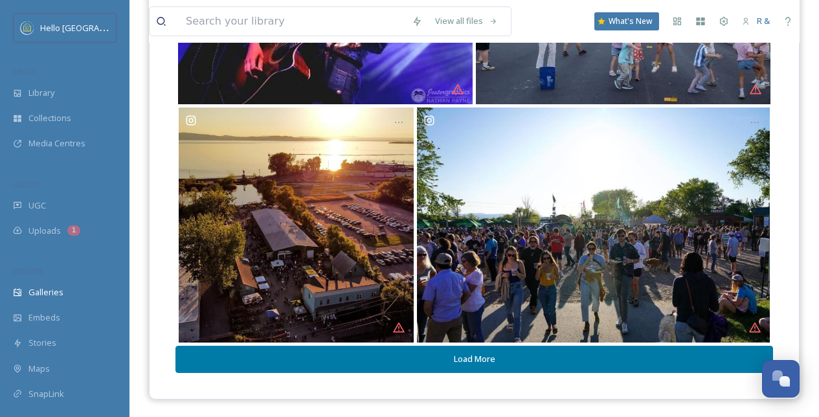
click at [507, 356] on button "Load More" at bounding box center [473, 359] width 597 height 27
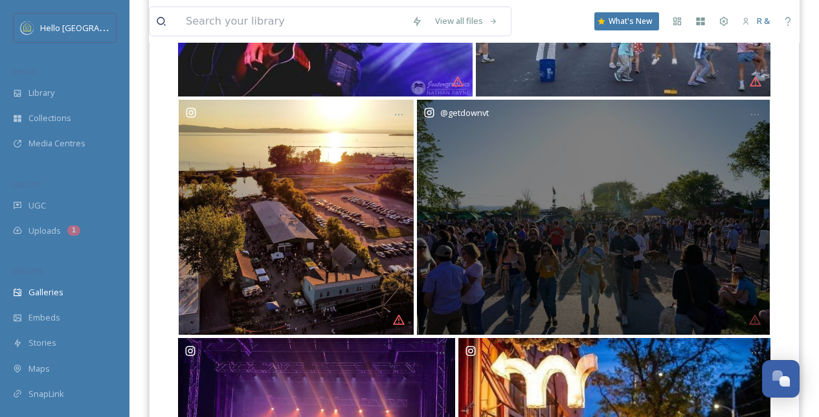
scroll to position [1345, 0]
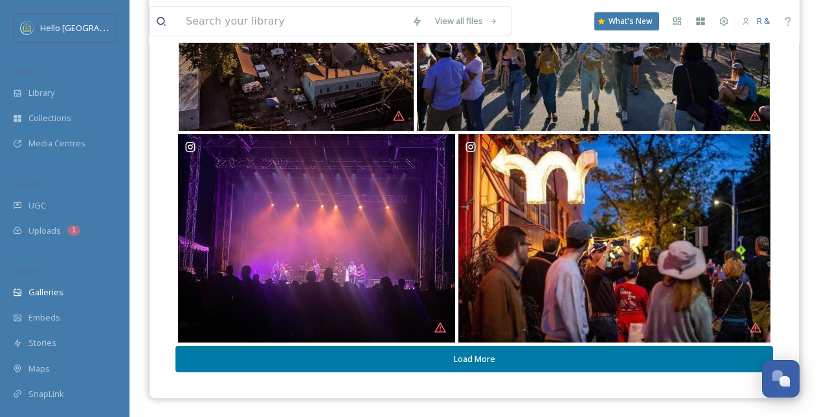
click at [469, 360] on button "Load More" at bounding box center [473, 359] width 597 height 27
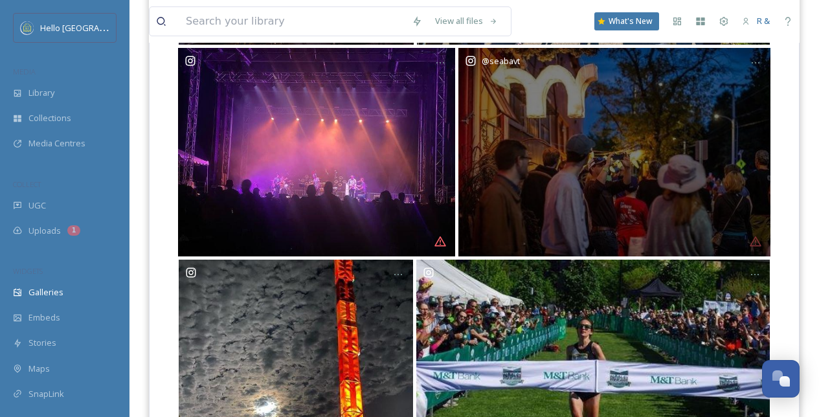
scroll to position [1583, 0]
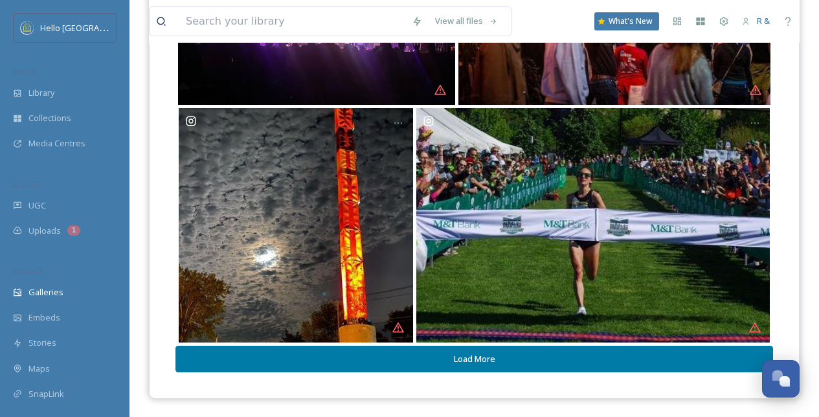
click at [512, 363] on button "Load More" at bounding box center [473, 359] width 597 height 27
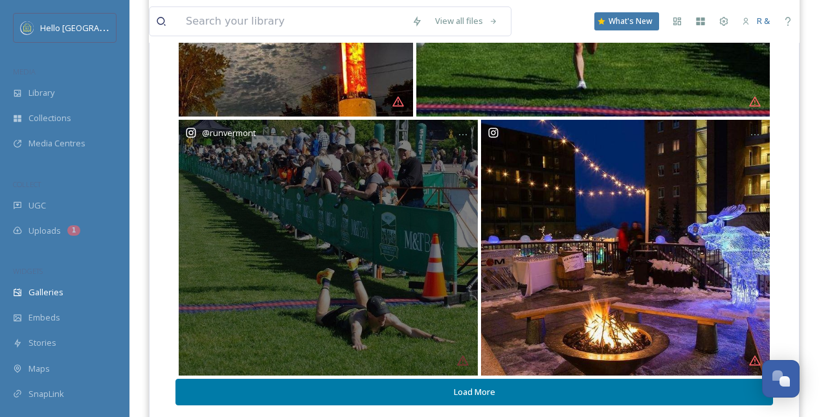
scroll to position [1842, 0]
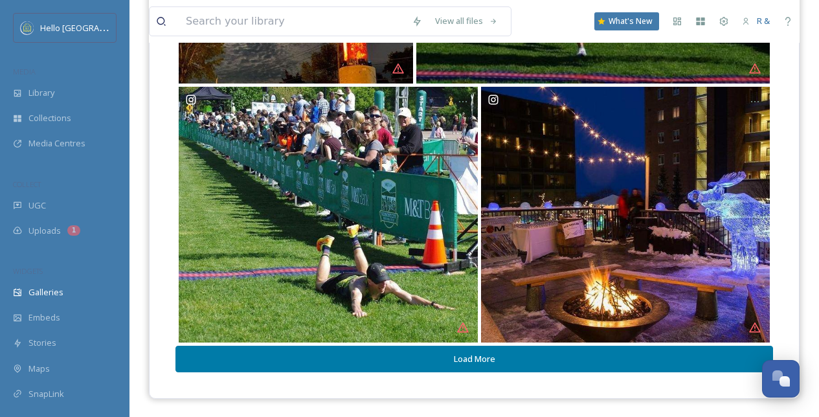
click at [491, 355] on button "Load More" at bounding box center [473, 359] width 597 height 27
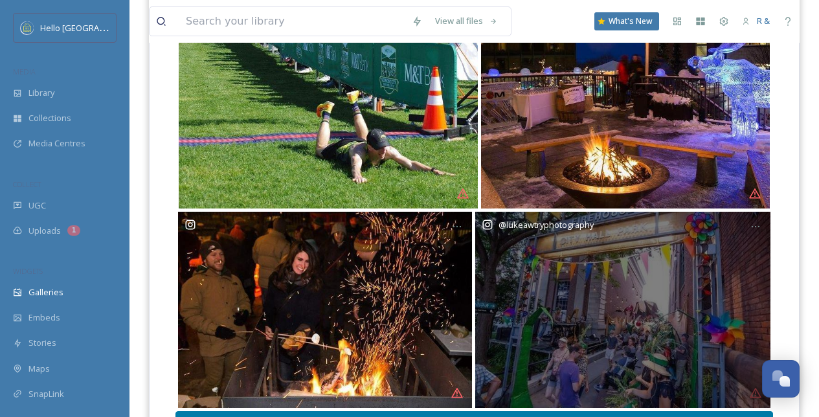
scroll to position [2041, 0]
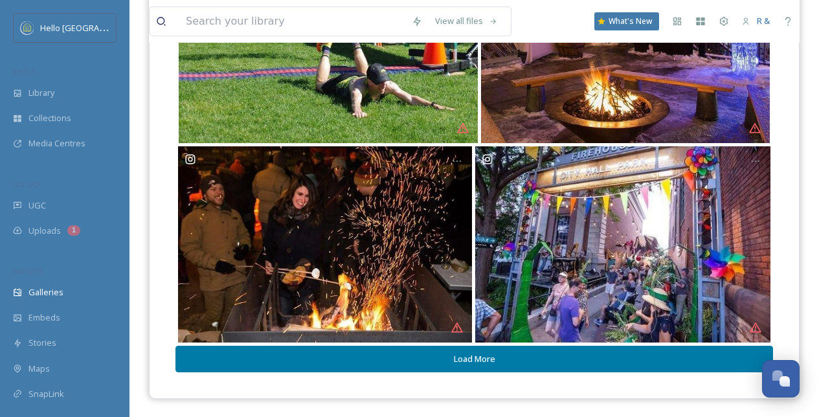
click at [534, 361] on button "Load More" at bounding box center [473, 359] width 597 height 27
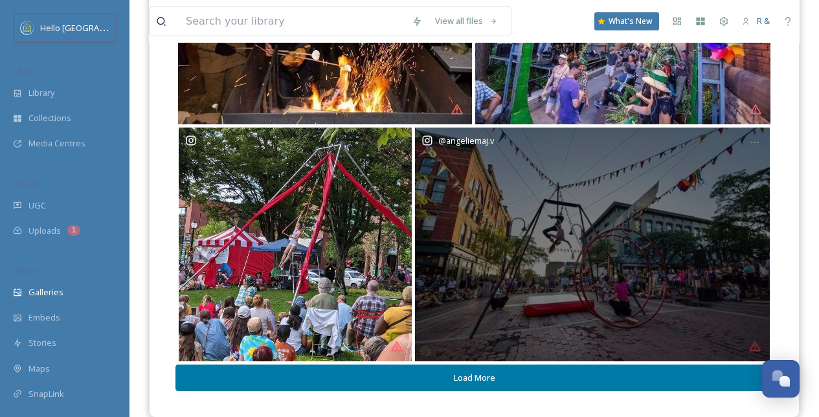
scroll to position [2278, 0]
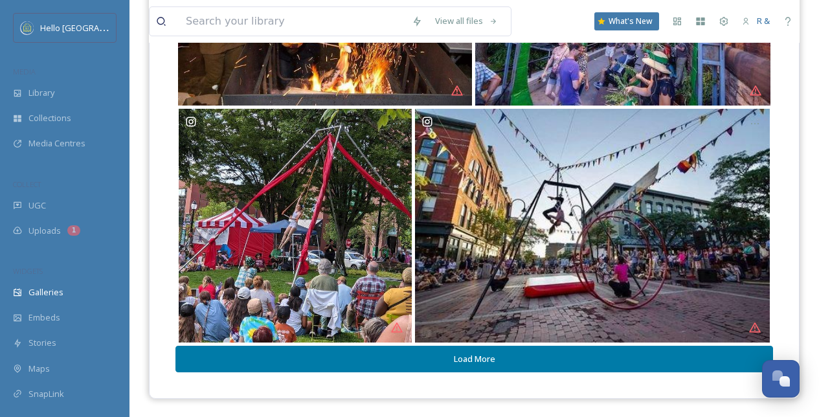
click at [564, 362] on button "Load More" at bounding box center [473, 359] width 597 height 27
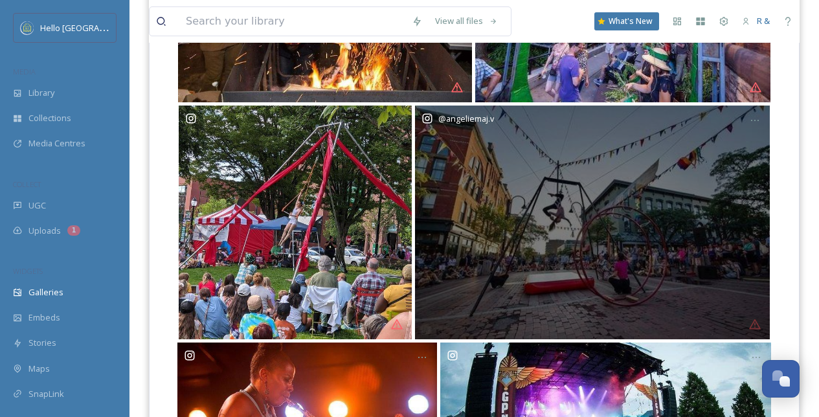
scroll to position [2454, 0]
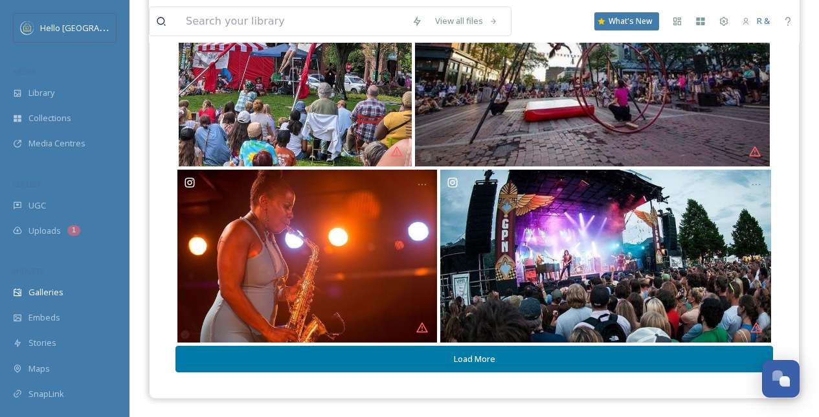
click at [507, 362] on button "Load More" at bounding box center [473, 359] width 597 height 27
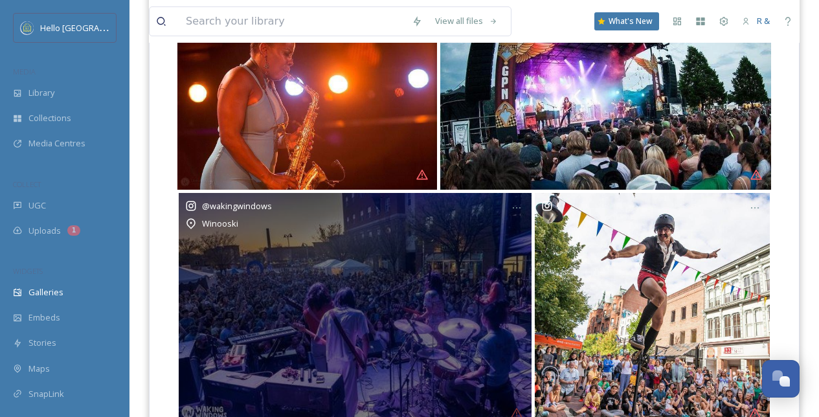
scroll to position [2666, 0]
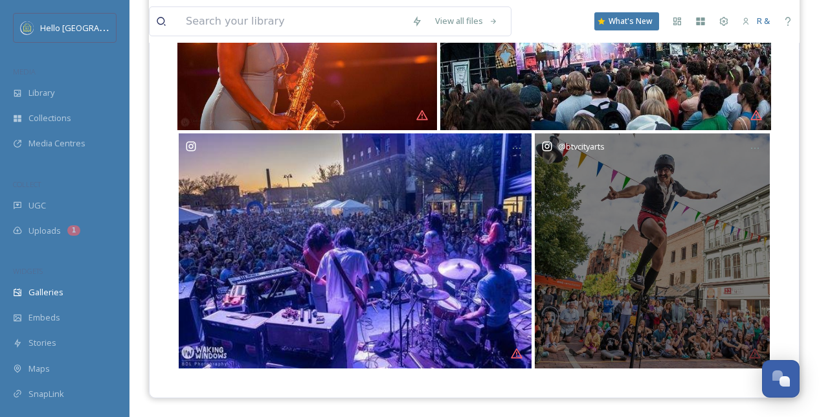
click at [606, 245] on div "@ btvcityarts" at bounding box center [652, 250] width 235 height 235
click at [753, 143] on icon at bounding box center [754, 148] width 10 height 10
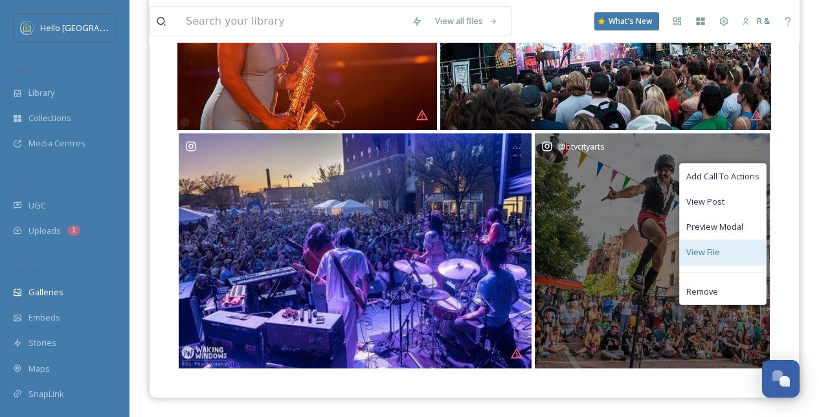
click at [702, 254] on span "View File" at bounding box center [703, 252] width 34 height 12
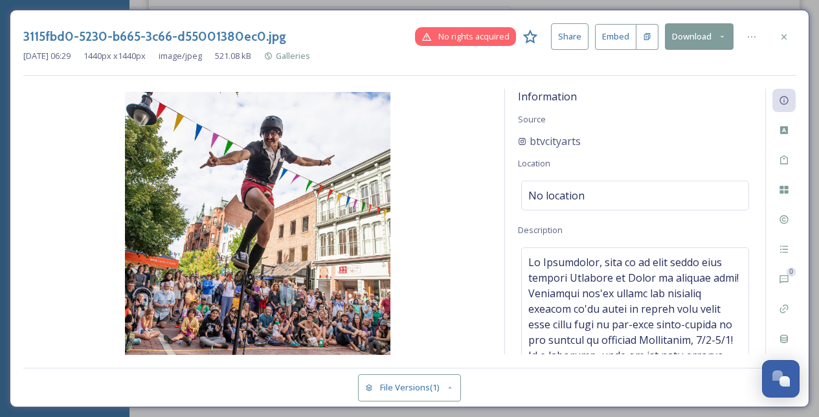
click at [333, 228] on img at bounding box center [257, 224] width 468 height 265
click at [785, 32] on icon at bounding box center [783, 37] width 10 height 10
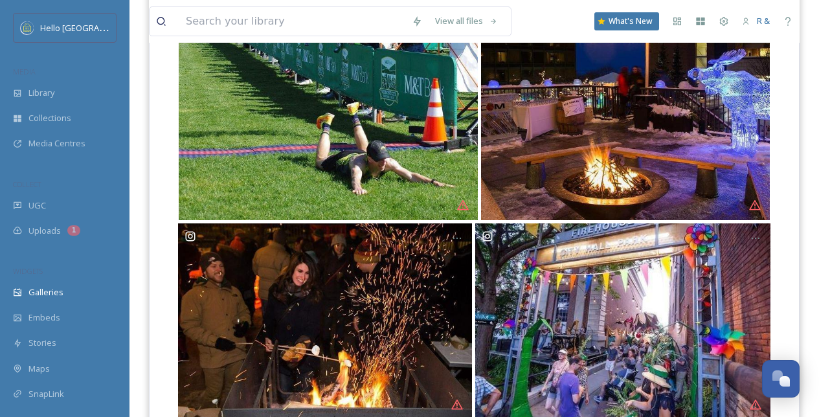
scroll to position [1826, 0]
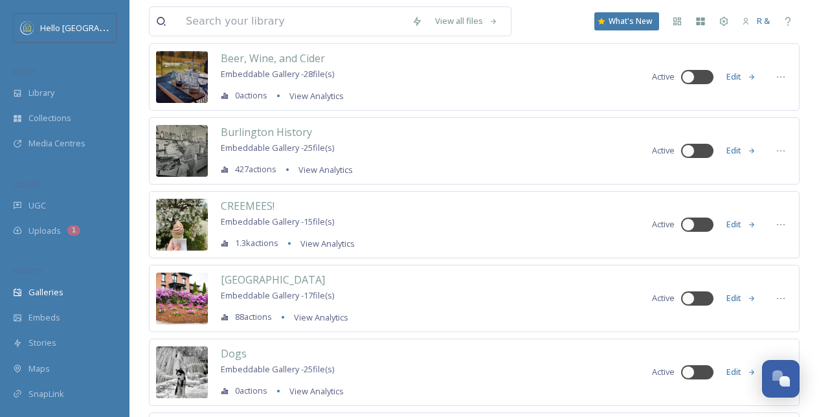
scroll to position [667, 0]
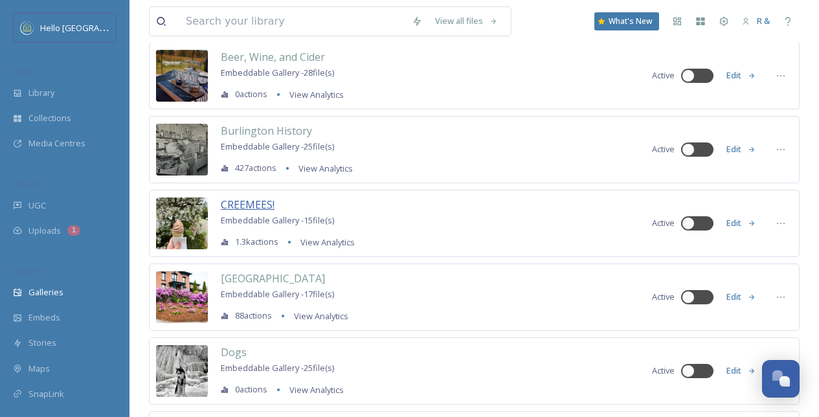
click at [242, 208] on span "CREEMEES!" at bounding box center [248, 204] width 54 height 14
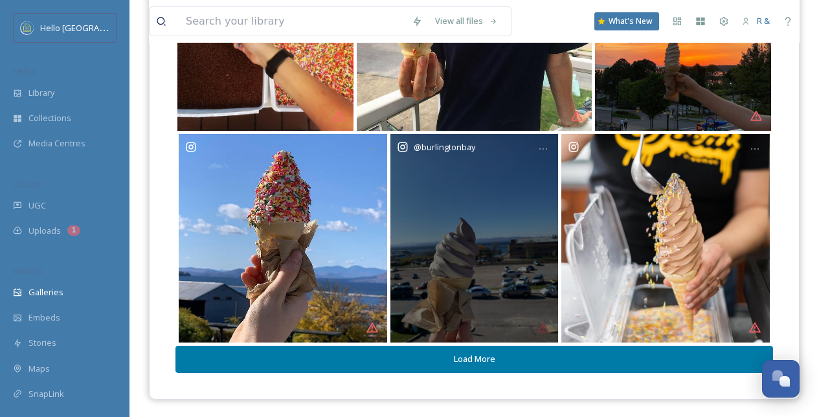
scroll to position [416, 0]
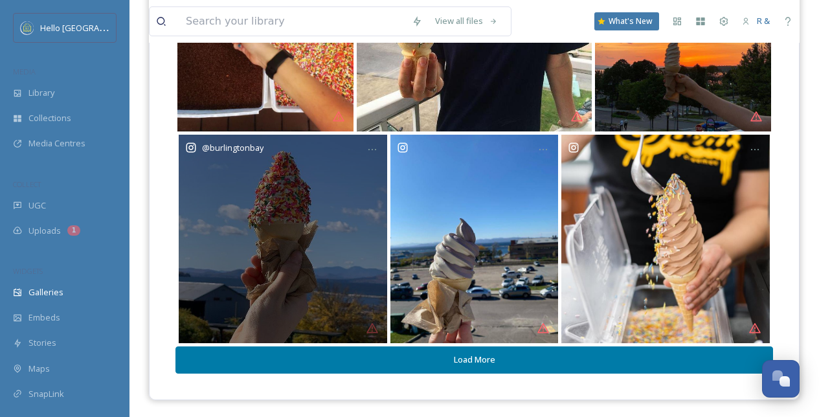
click at [309, 275] on div "@ burlingtonbay" at bounding box center [283, 239] width 209 height 209
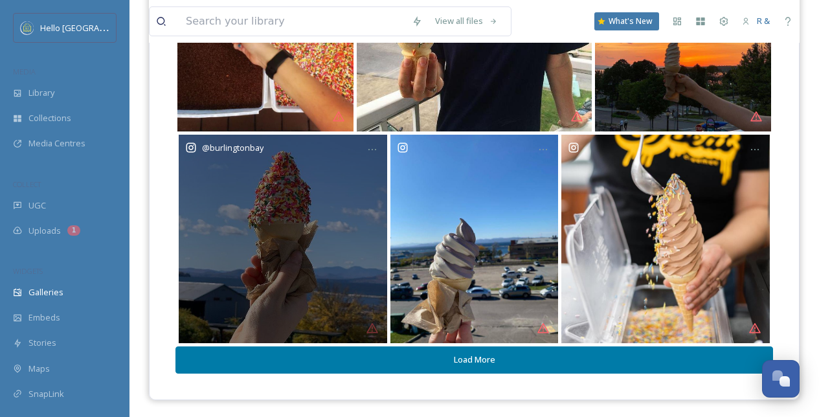
click at [309, 275] on div "@ burlingtonbay" at bounding box center [283, 239] width 209 height 209
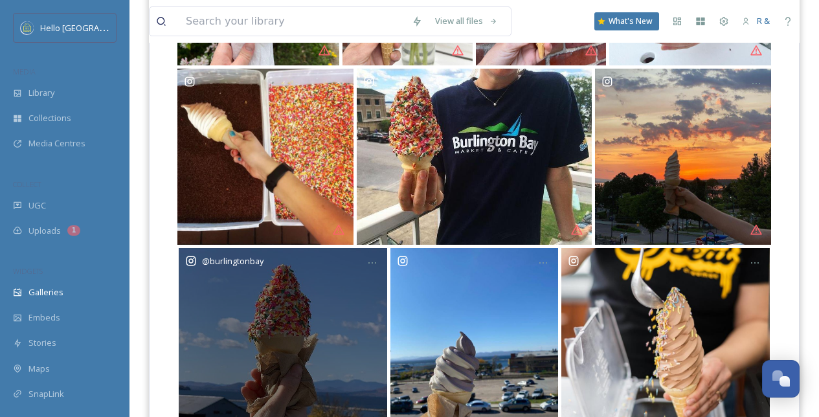
scroll to position [305, 0]
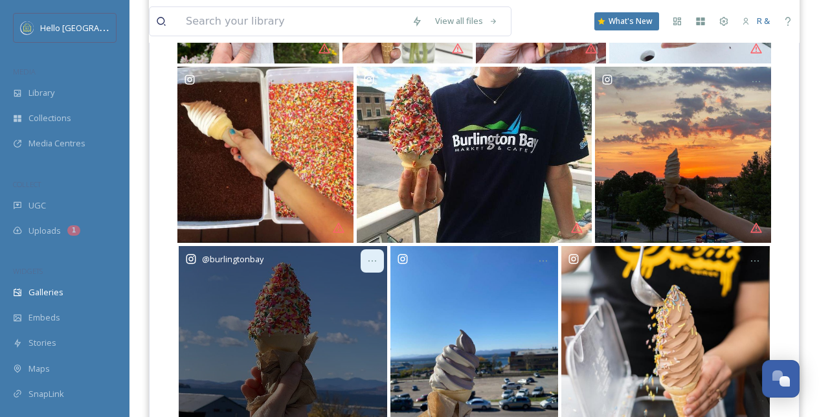
click at [375, 260] on icon at bounding box center [372, 261] width 10 height 10
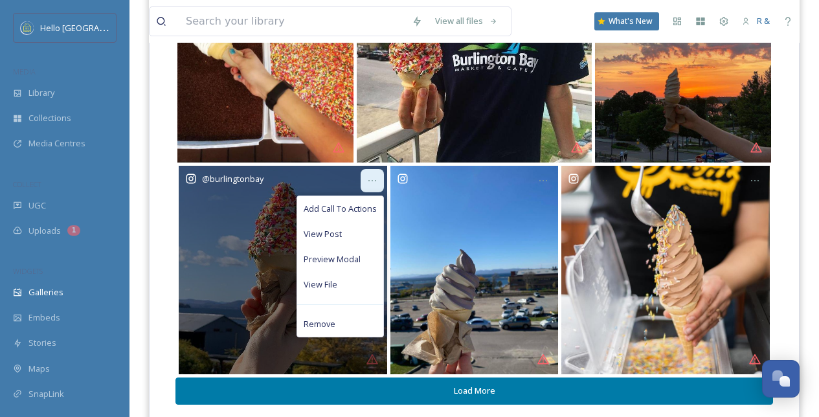
scroll to position [398, 0]
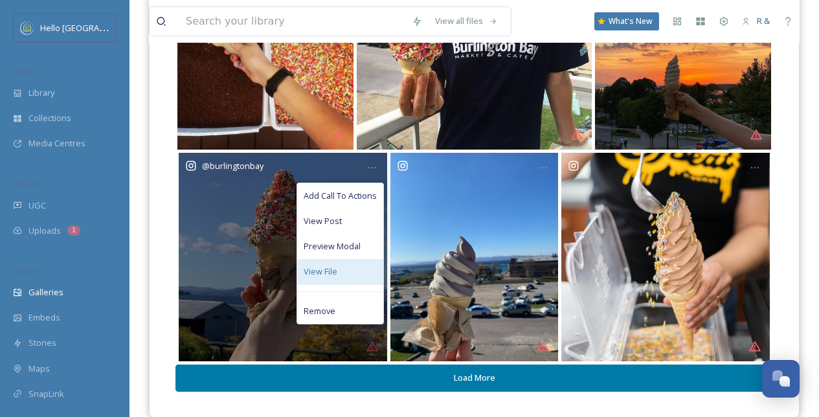
click at [324, 269] on span "View File" at bounding box center [320, 271] width 34 height 12
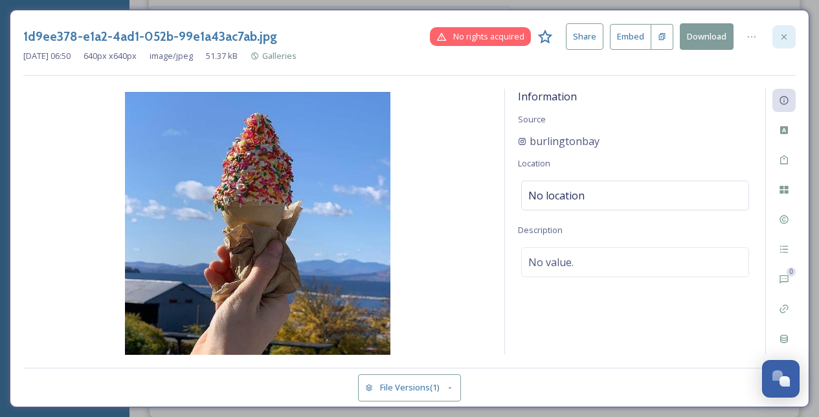
click at [786, 38] on icon at bounding box center [783, 36] width 5 height 5
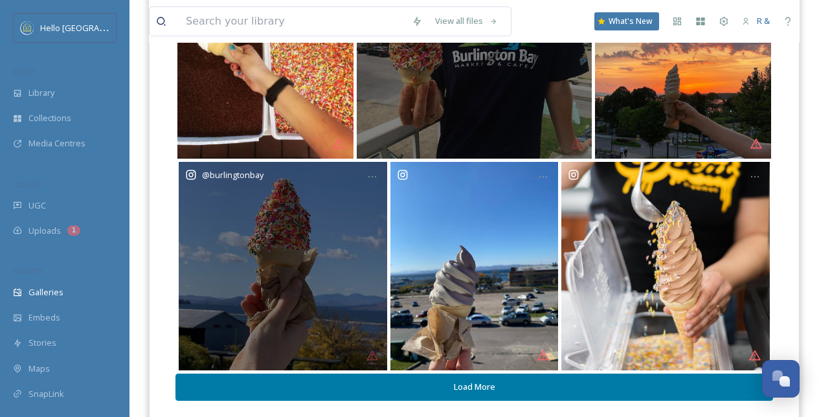
scroll to position [417, 0]
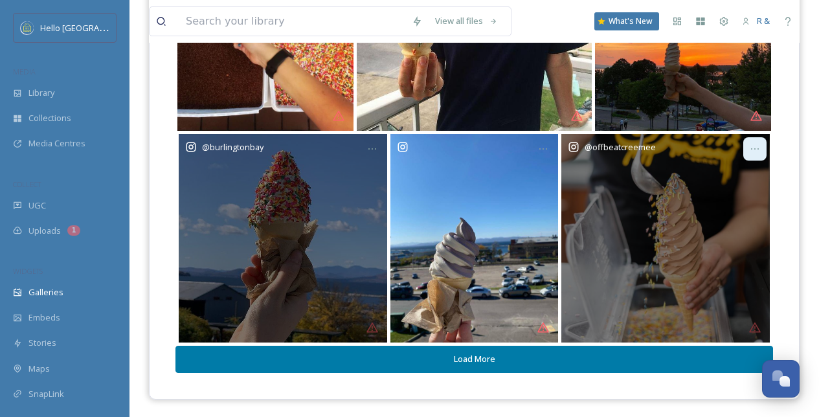
click at [755, 151] on icon at bounding box center [754, 149] width 10 height 10
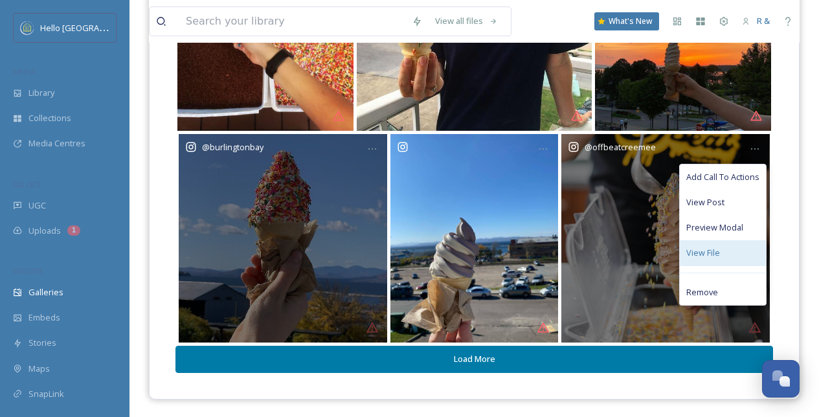
click at [701, 249] on span "View File" at bounding box center [703, 253] width 34 height 12
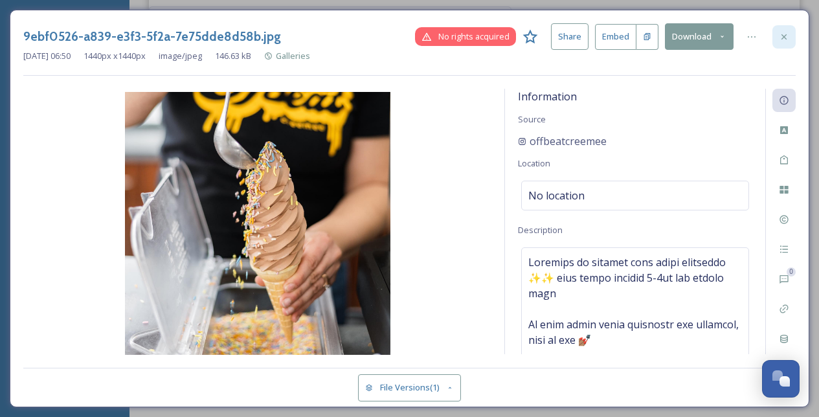
click at [780, 40] on icon at bounding box center [783, 37] width 10 height 10
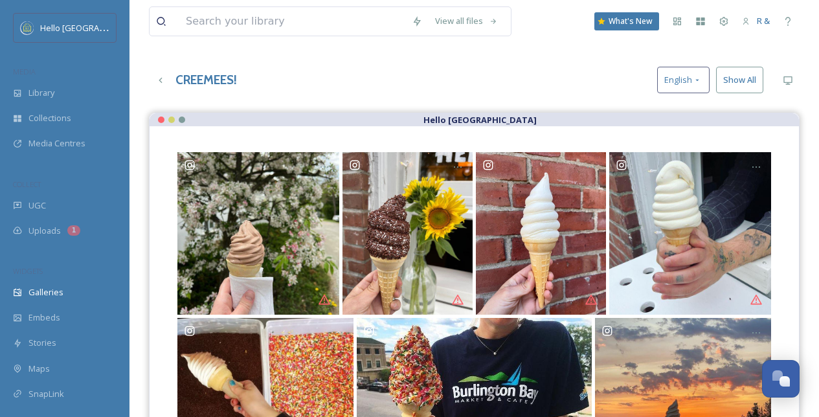
scroll to position [0, 0]
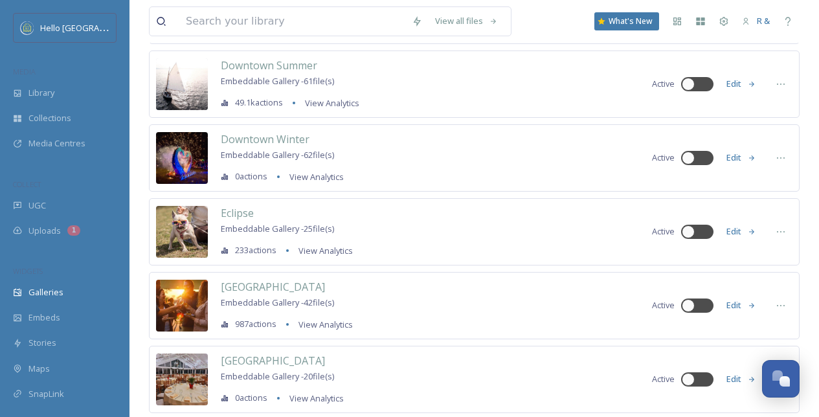
scroll to position [1041, 0]
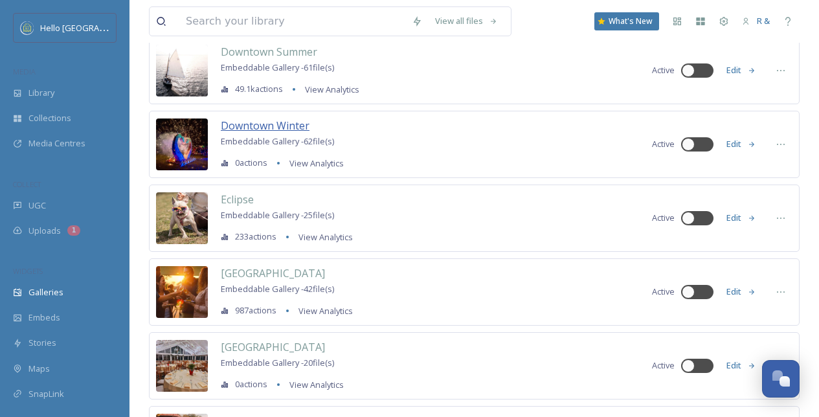
click at [257, 125] on span "Downtown Winter" at bounding box center [265, 125] width 89 height 14
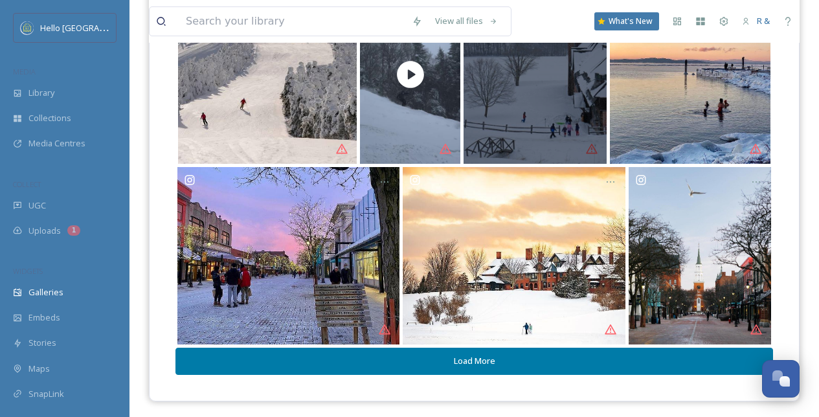
scroll to position [394, 0]
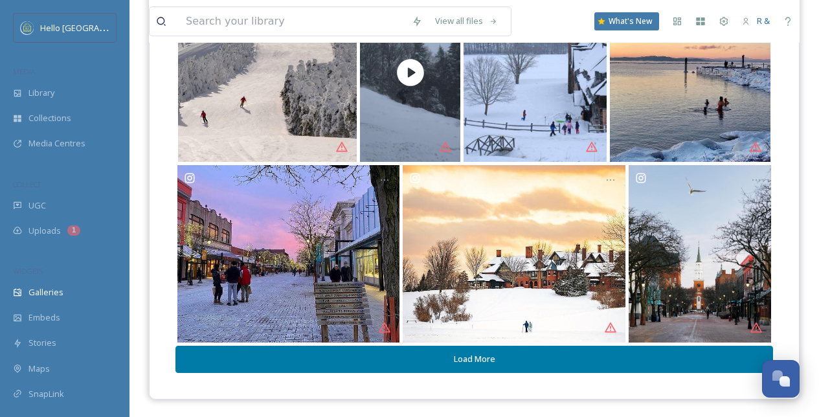
click at [485, 364] on button "Load More" at bounding box center [473, 359] width 597 height 27
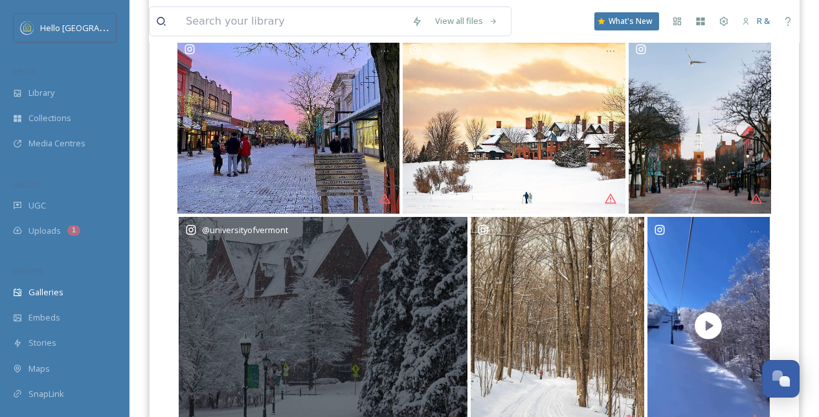
scroll to position [615, 0]
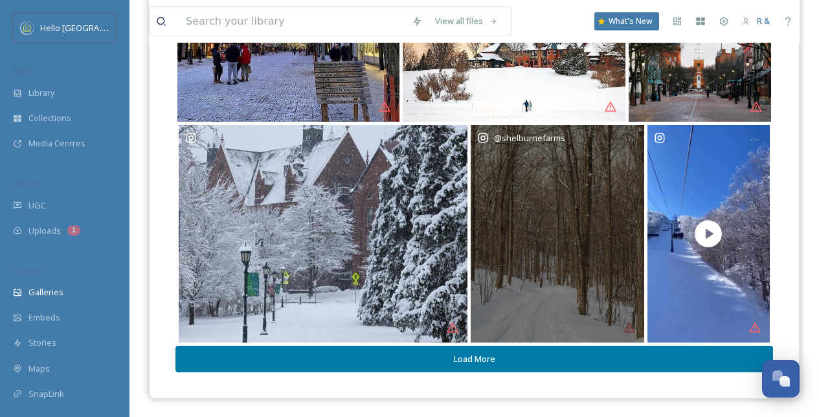
click at [570, 239] on div "@ shelburnefarms" at bounding box center [556, 233] width 173 height 217
click at [628, 140] on icon at bounding box center [629, 140] width 10 height 10
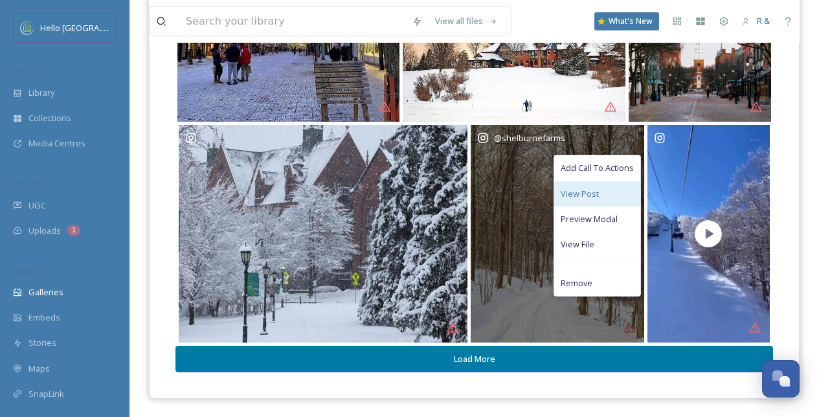
click at [583, 199] on div "View Post" at bounding box center [597, 193] width 86 height 25
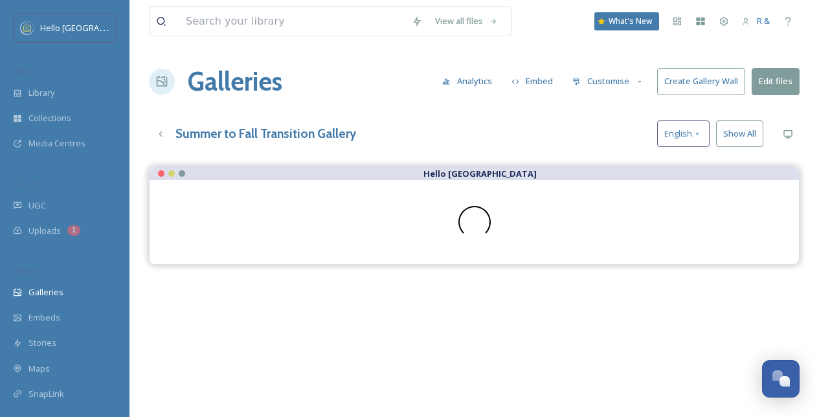
scroll to position [1, 0]
